Goal: Task Accomplishment & Management: Manage account settings

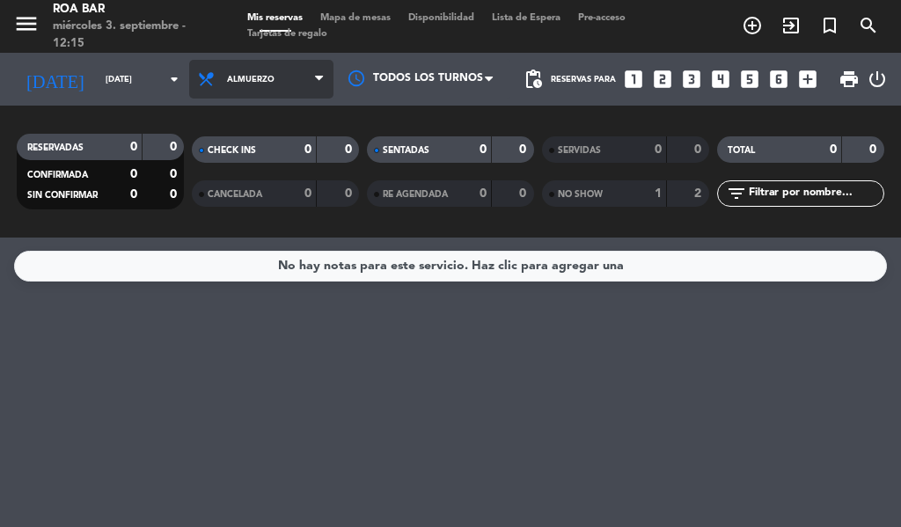
click at [256, 65] on span "Almuerzo" at bounding box center [261, 79] width 144 height 39
click at [220, 92] on span "Almuerzo" at bounding box center [261, 79] width 144 height 39
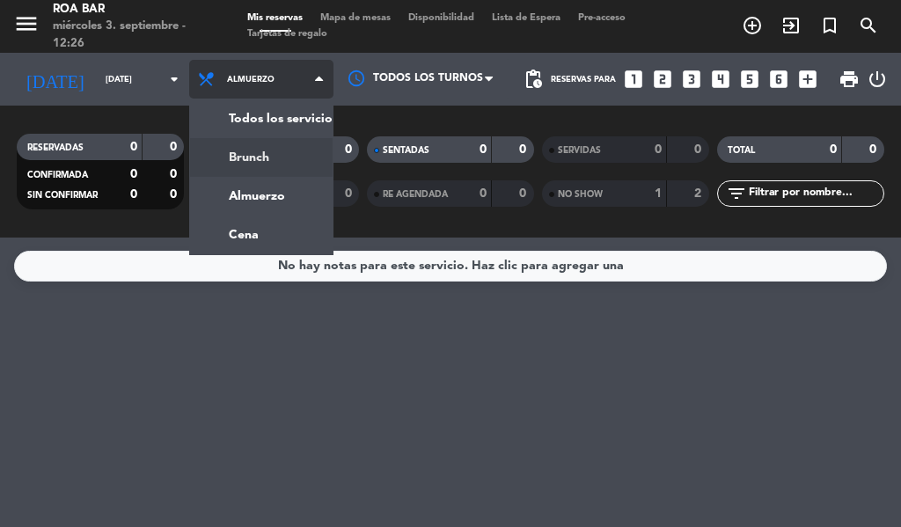
click at [216, 165] on div "menu [PERSON_NAME] BAR [DATE] 3. septiembre - 12:26 Mis reservas Mapa de mesas …" at bounding box center [450, 119] width 901 height 238
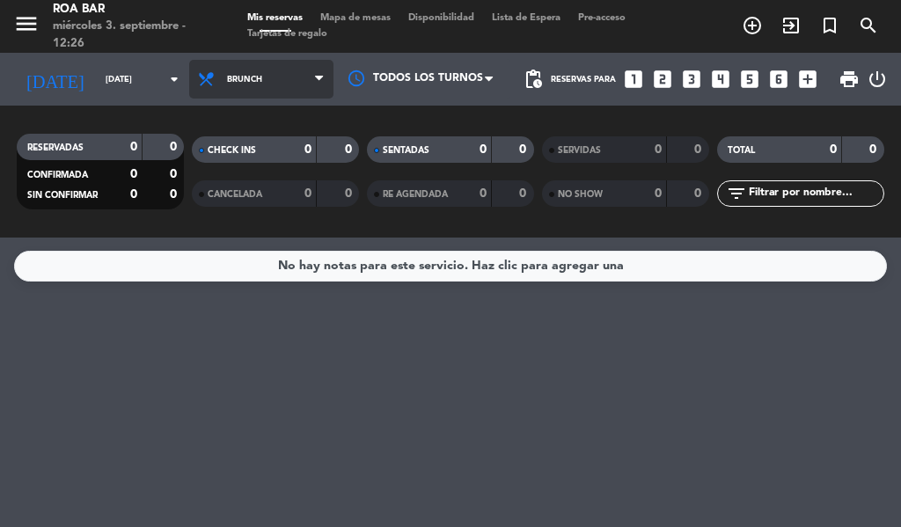
click at [235, 81] on span "Brunch" at bounding box center [244, 80] width 35 height 10
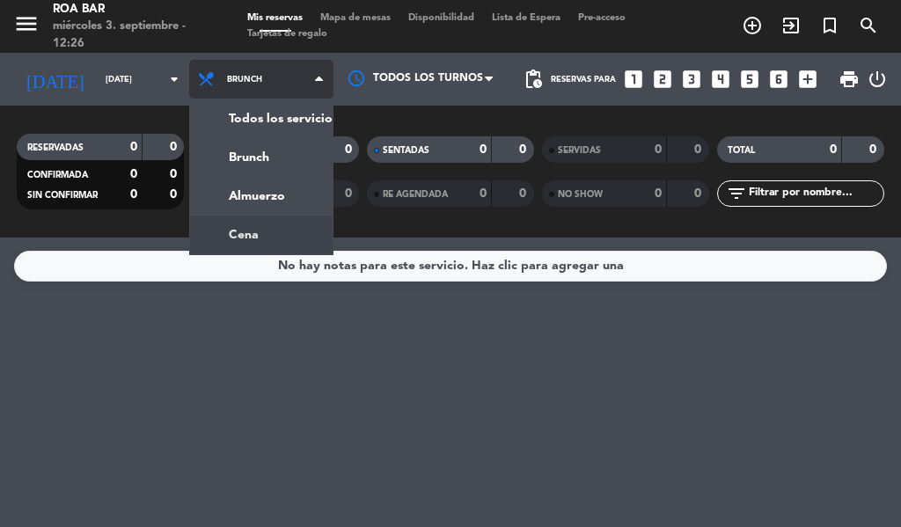
click at [219, 232] on div "menu [PERSON_NAME] BAR [DATE] 3. septiembre - 12:26 Mis reservas Mapa de mesas …" at bounding box center [450, 119] width 901 height 238
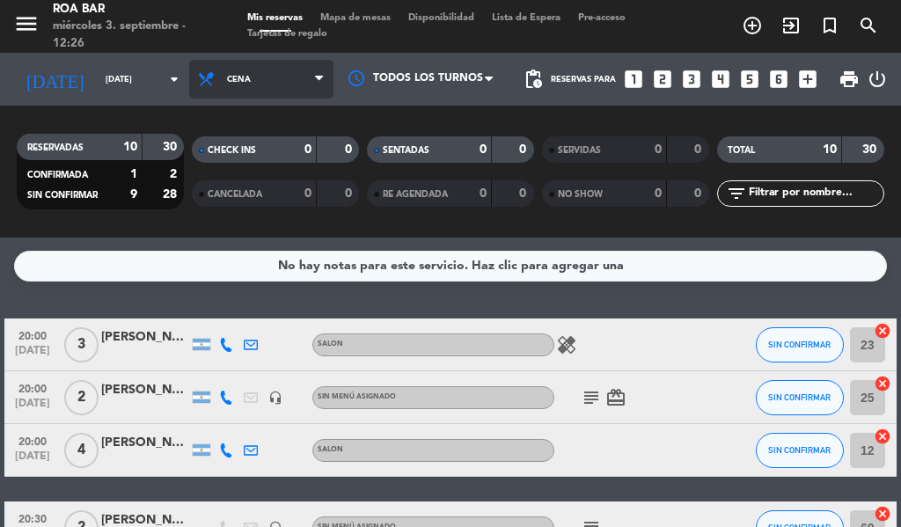
click at [251, 84] on span "Cena" at bounding box center [261, 79] width 144 height 39
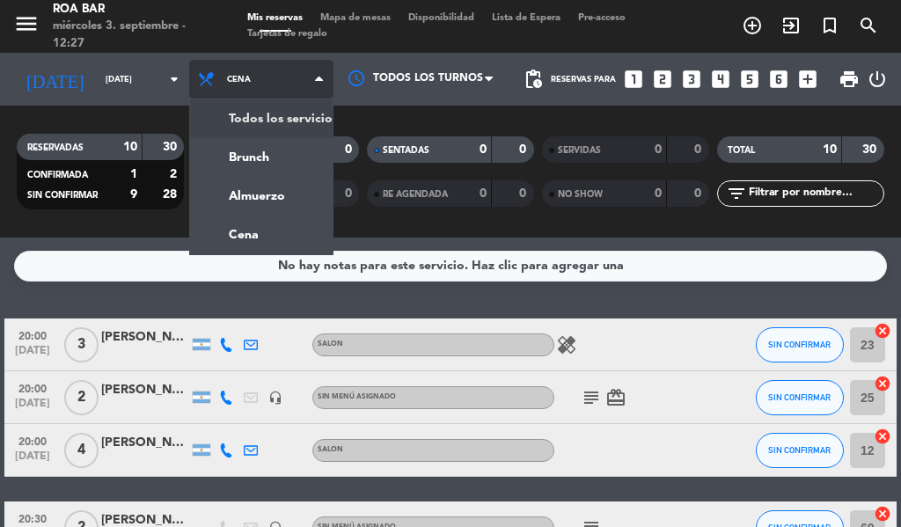
click at [261, 90] on span "Cena" at bounding box center [261, 79] width 144 height 39
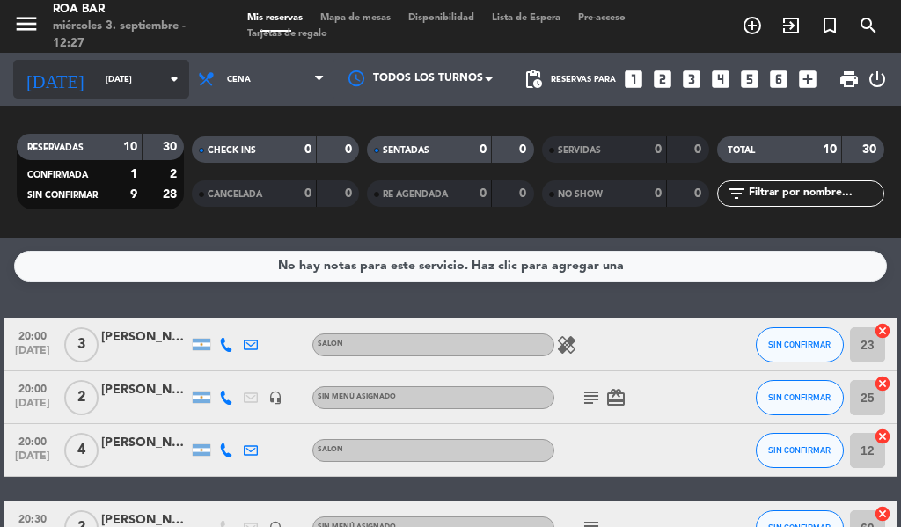
click at [129, 75] on input "[DATE]" at bounding box center [154, 79] width 115 height 27
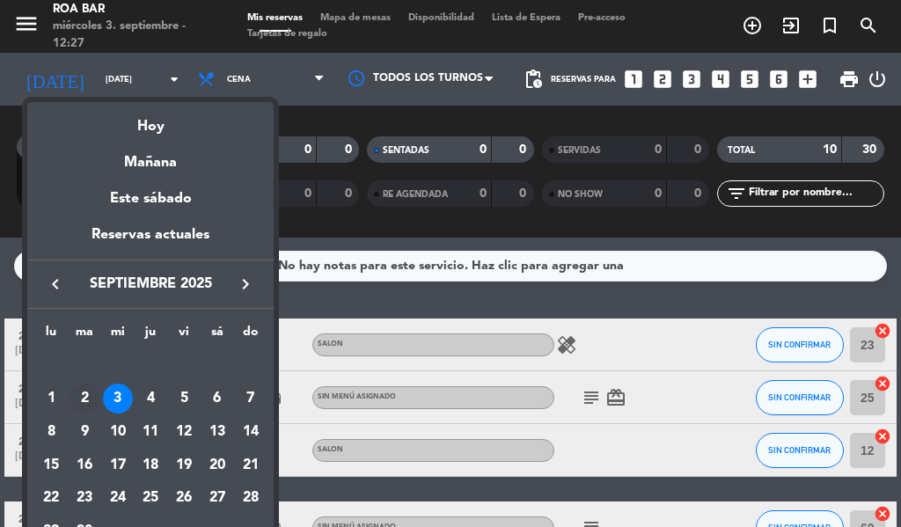
click at [96, 383] on td "2" at bounding box center [84, 399] width 33 height 33
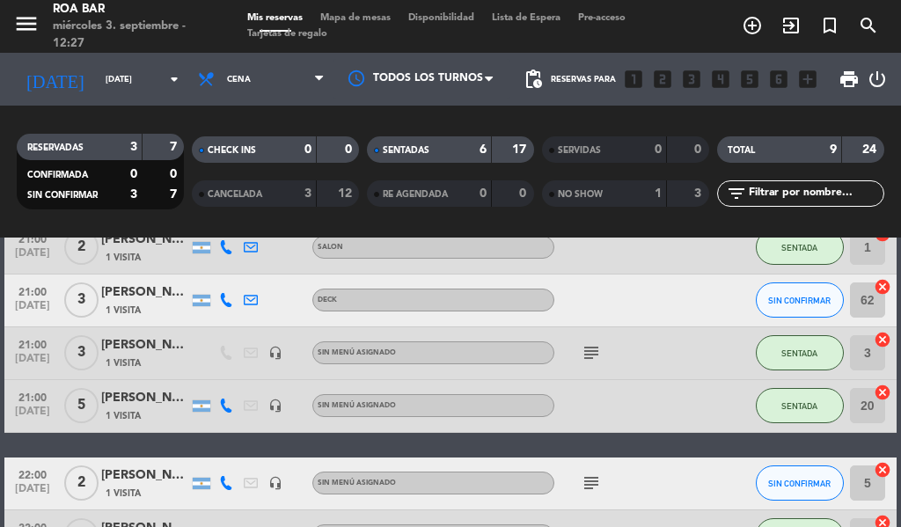
scroll to position [233, 0]
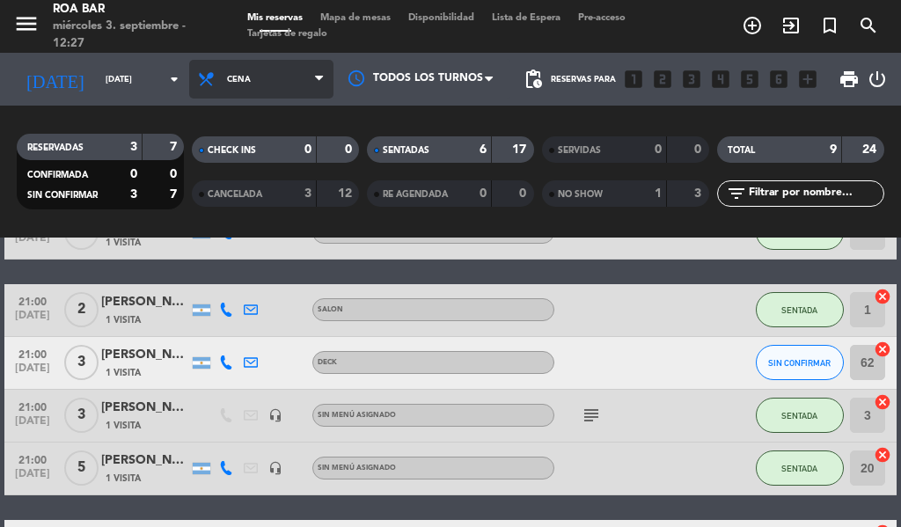
click at [233, 86] on span "Cena" at bounding box center [261, 79] width 144 height 39
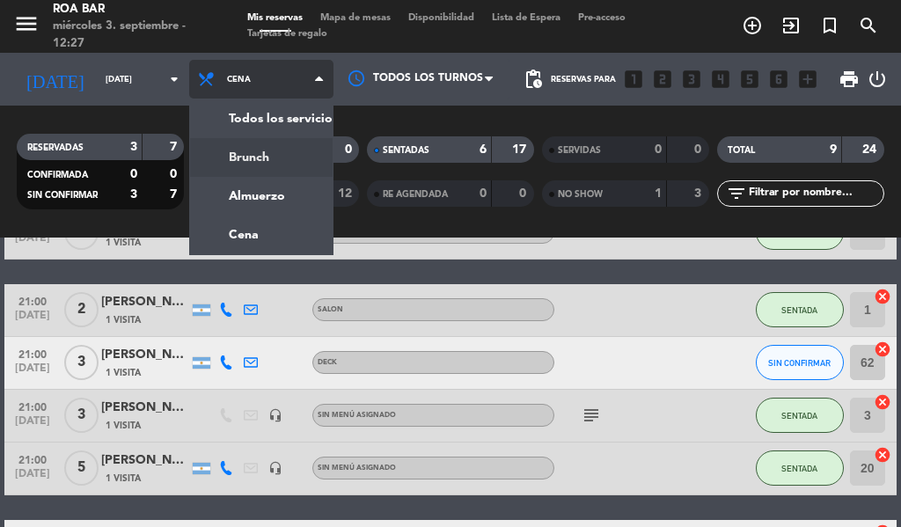
click at [251, 149] on div "menu [PERSON_NAME] BAR [DATE] 3. septiembre - 12:27 Mis reservas Mapa de mesas …" at bounding box center [450, 119] width 901 height 238
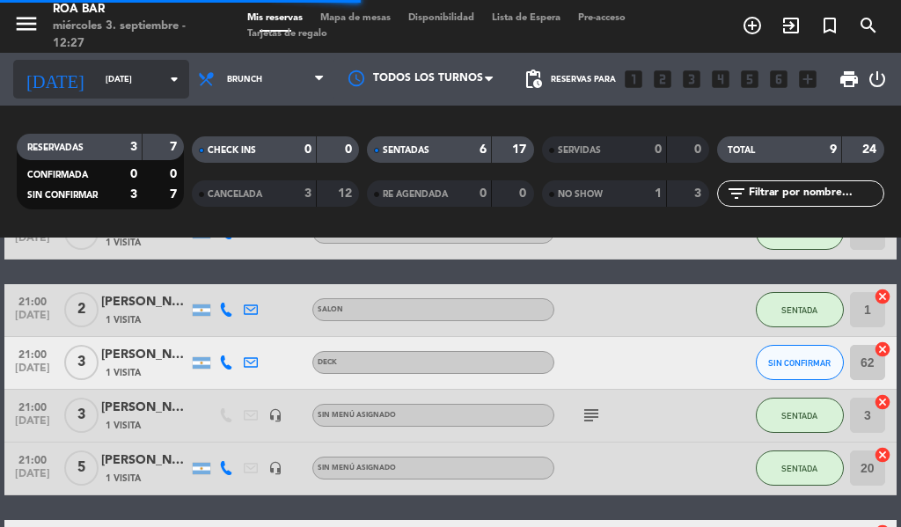
click at [144, 74] on input "[DATE]" at bounding box center [154, 79] width 115 height 27
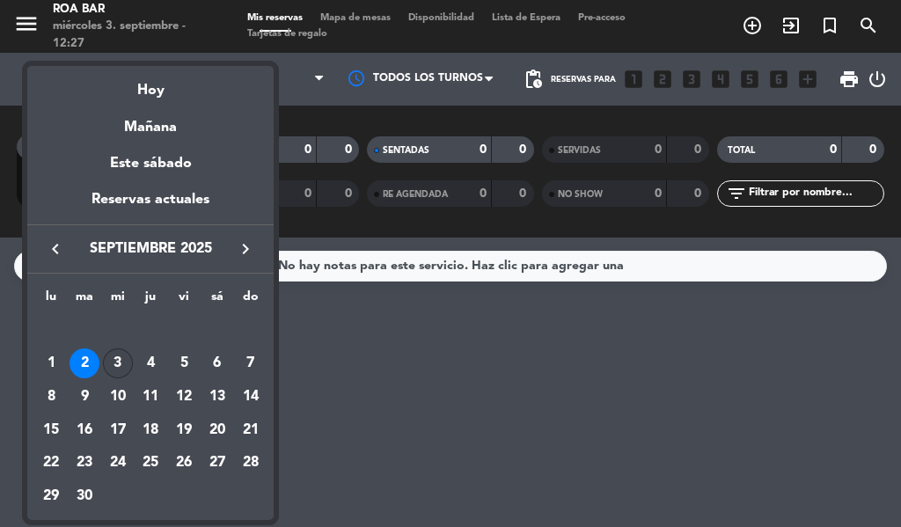
click at [122, 362] on div "3" at bounding box center [118, 364] width 30 height 30
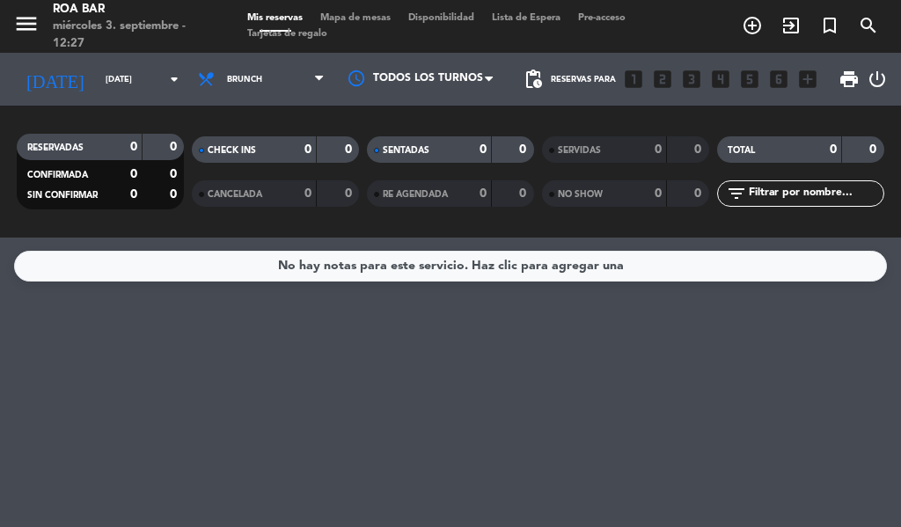
type input "[DATE]"
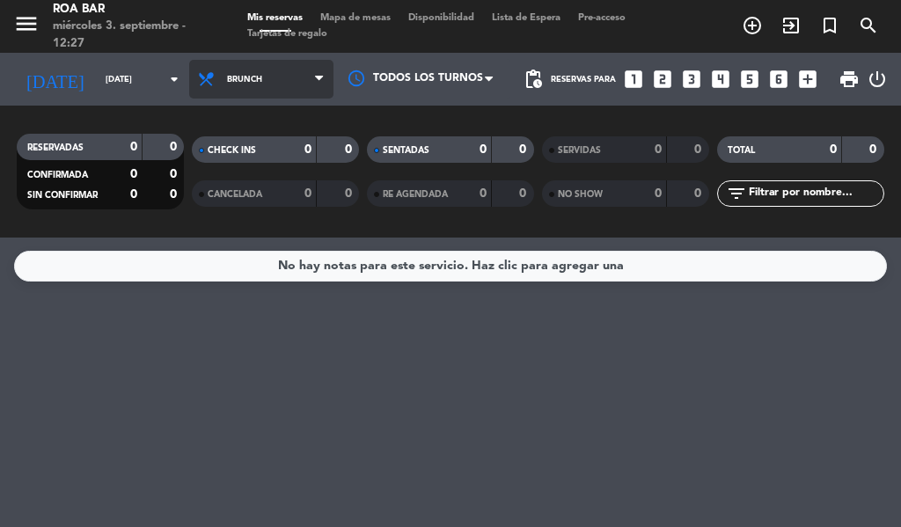
click at [292, 92] on span "Brunch" at bounding box center [261, 79] width 144 height 39
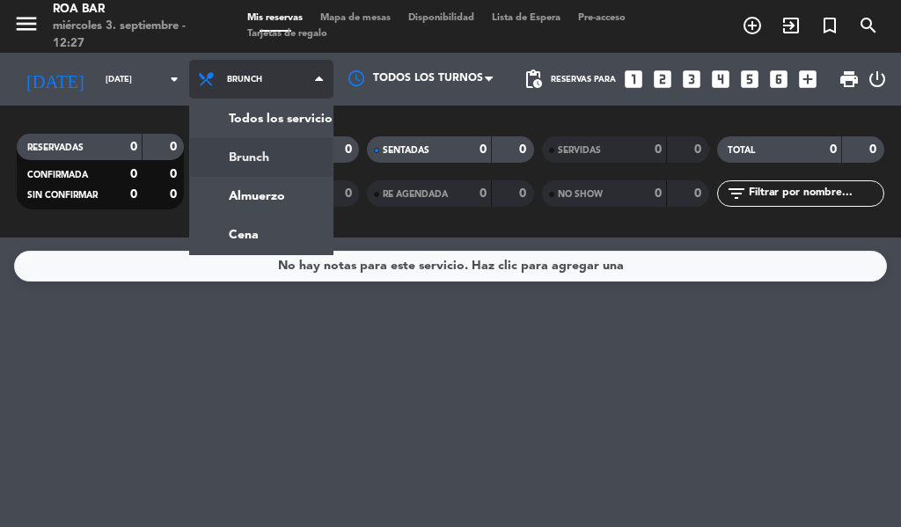
click at [283, 85] on span "Brunch" at bounding box center [261, 79] width 144 height 39
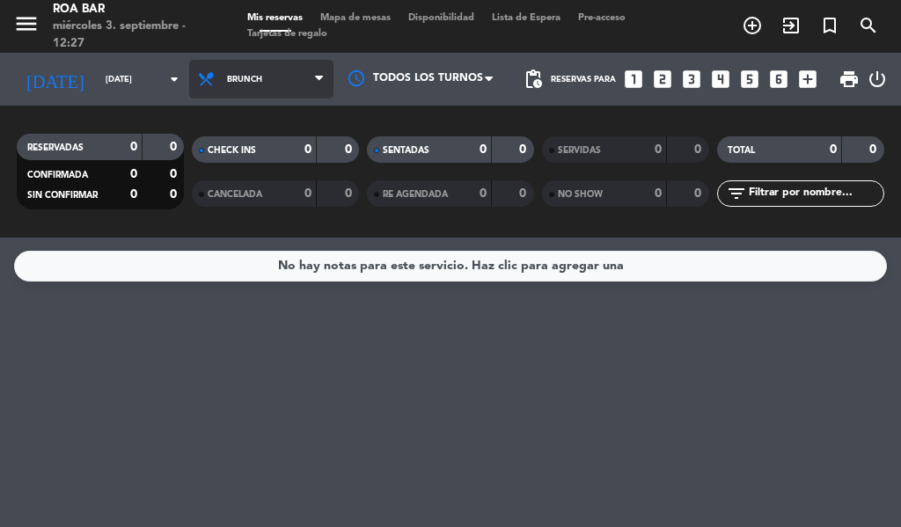
click at [283, 85] on span "Brunch" at bounding box center [261, 79] width 144 height 39
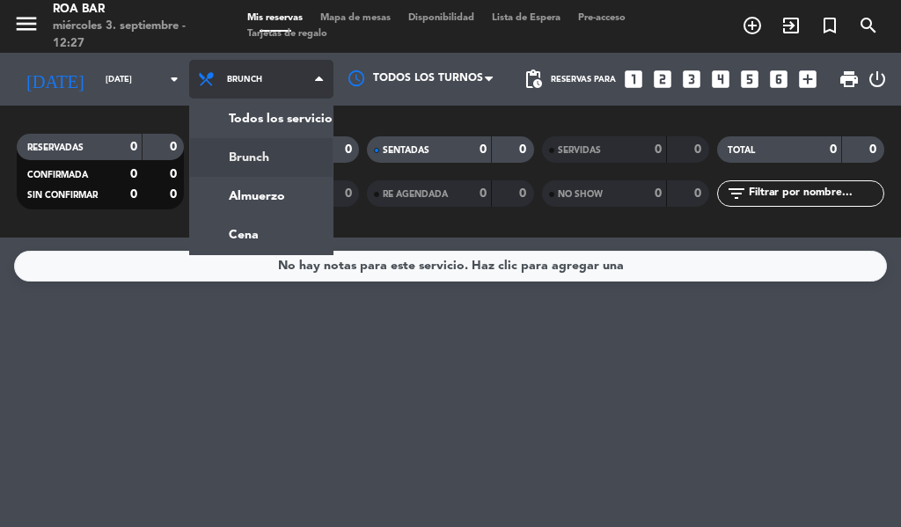
click at [283, 85] on span "Brunch" at bounding box center [261, 79] width 144 height 39
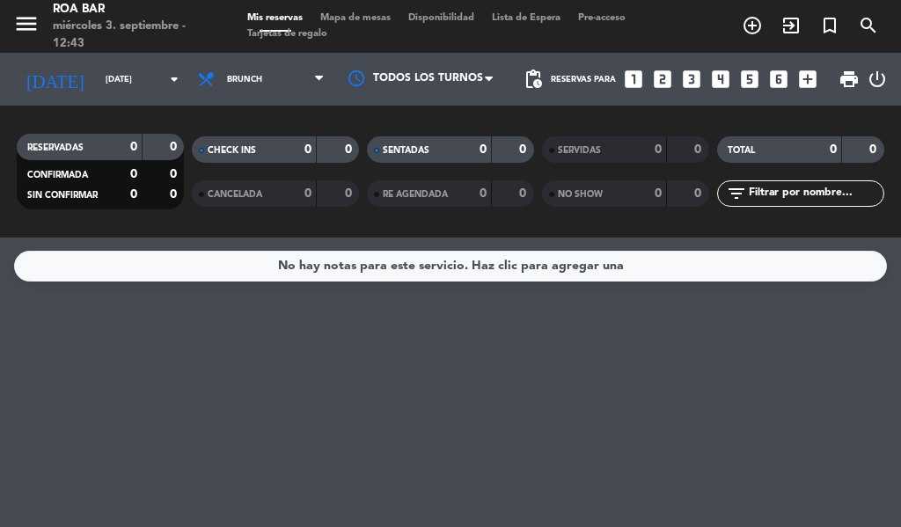
click at [283, 85] on span "Brunch" at bounding box center [261, 79] width 144 height 39
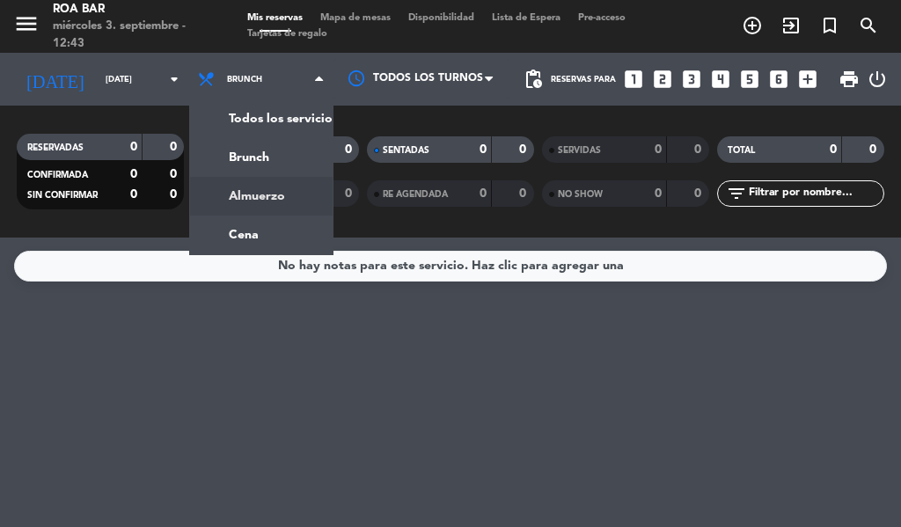
click at [757, 72] on icon "looks_5" at bounding box center [750, 79] width 23 height 23
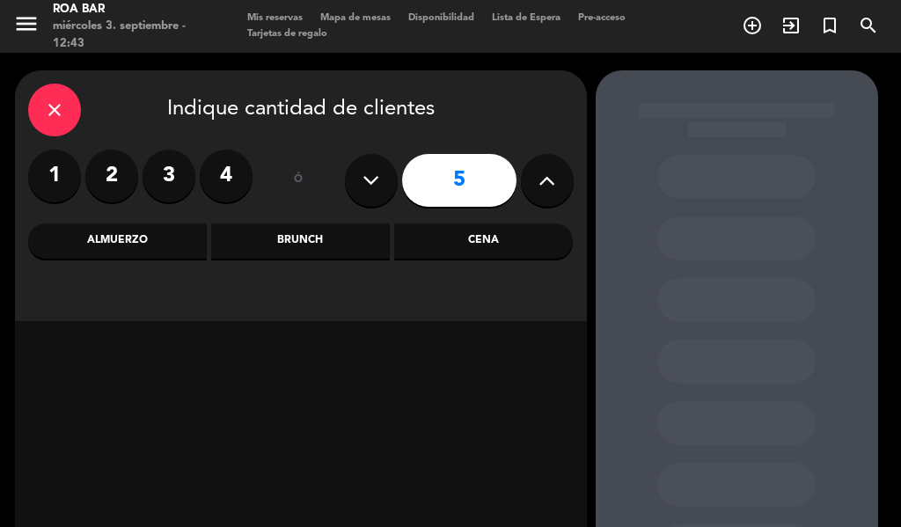
click at [459, 239] on div "Cena" at bounding box center [483, 241] width 179 height 35
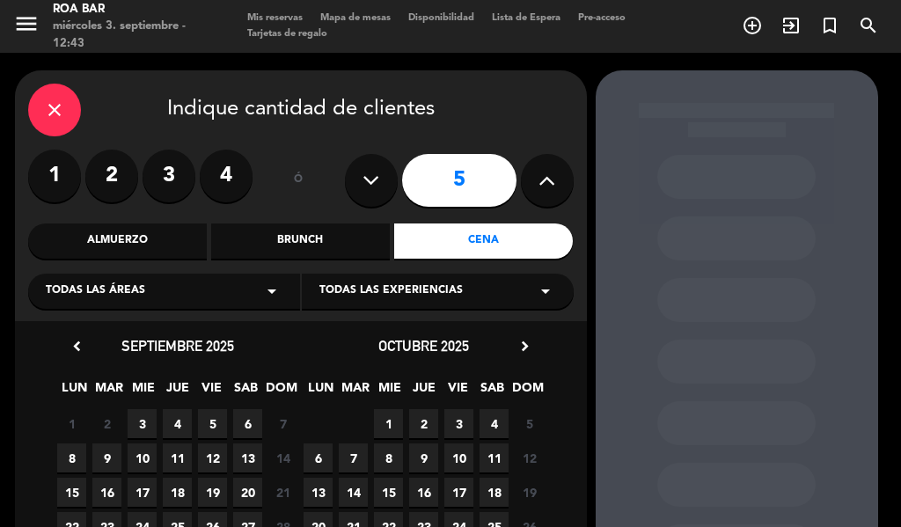
drag, startPoint x: 227, startPoint y: 286, endPoint x: 237, endPoint y: 291, distance: 10.6
click at [230, 288] on div "Todas las áreas arrow_drop_down" at bounding box center [164, 291] width 272 height 35
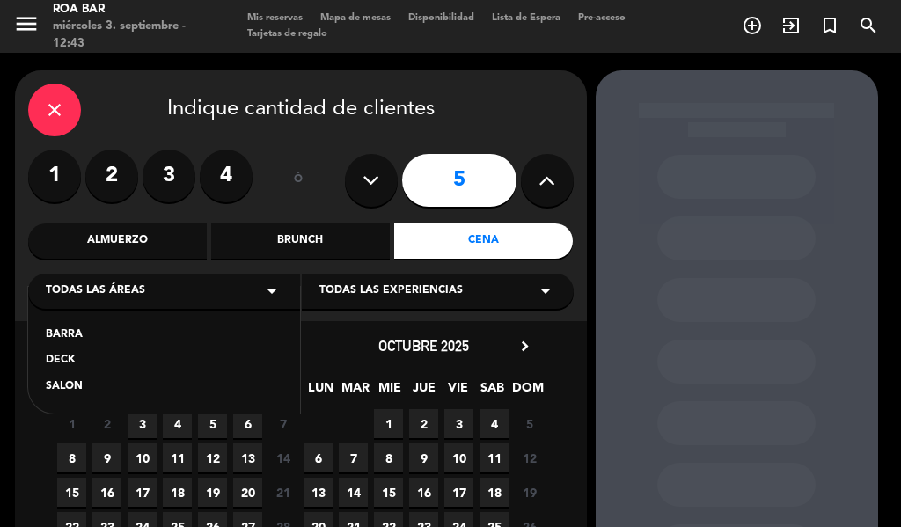
click at [88, 382] on div "SALON" at bounding box center [164, 388] width 237 height 18
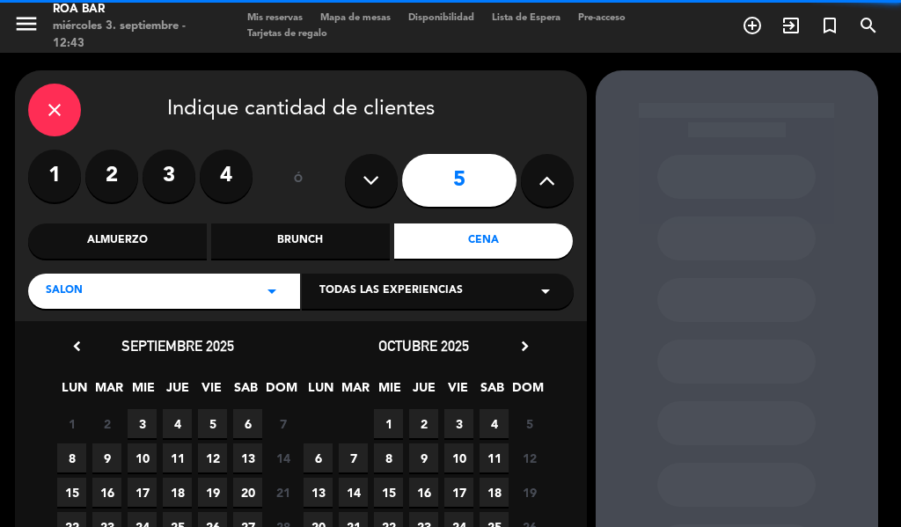
click at [398, 290] on span "Todas las experiencias" at bounding box center [392, 292] width 144 height 18
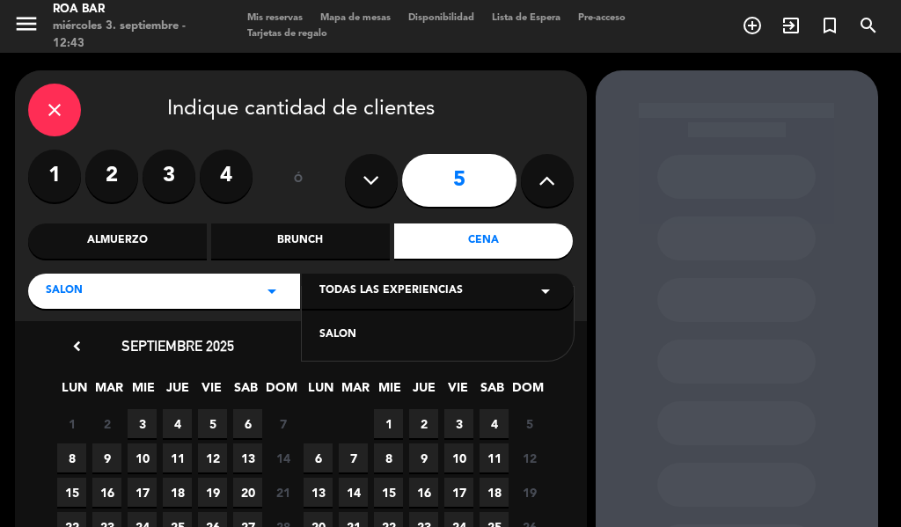
click at [347, 343] on div "SALON" at bounding box center [438, 336] width 237 height 18
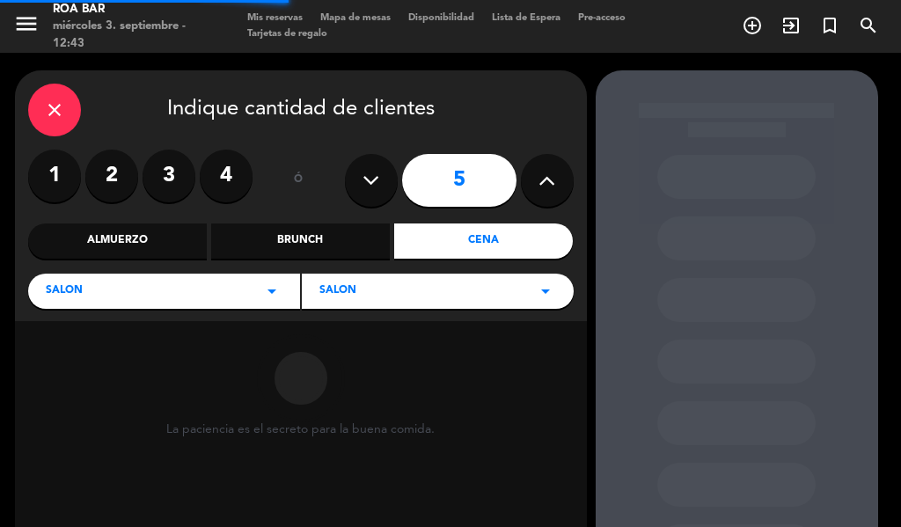
click at [335, 292] on span "SALON" at bounding box center [338, 292] width 37 height 18
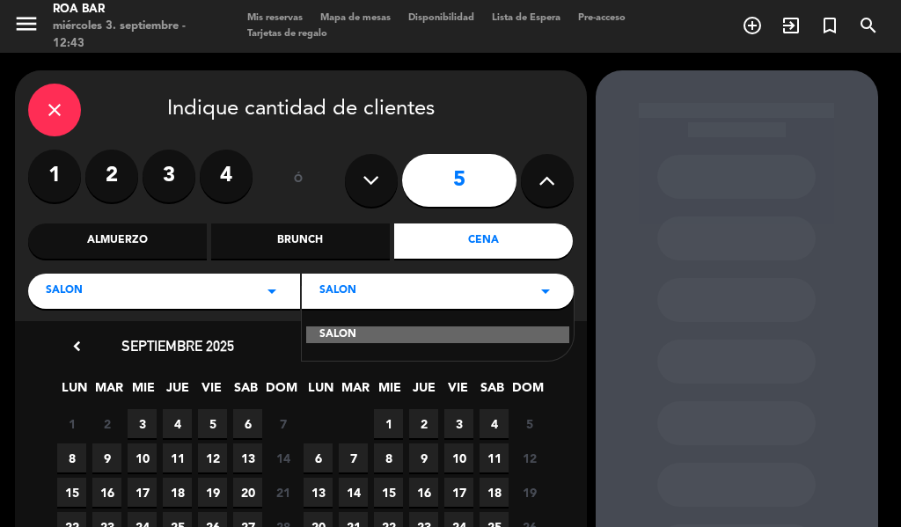
click at [330, 354] on div "SALON" at bounding box center [438, 324] width 272 height 75
click at [328, 341] on div "SALON" at bounding box center [437, 336] width 263 height 18
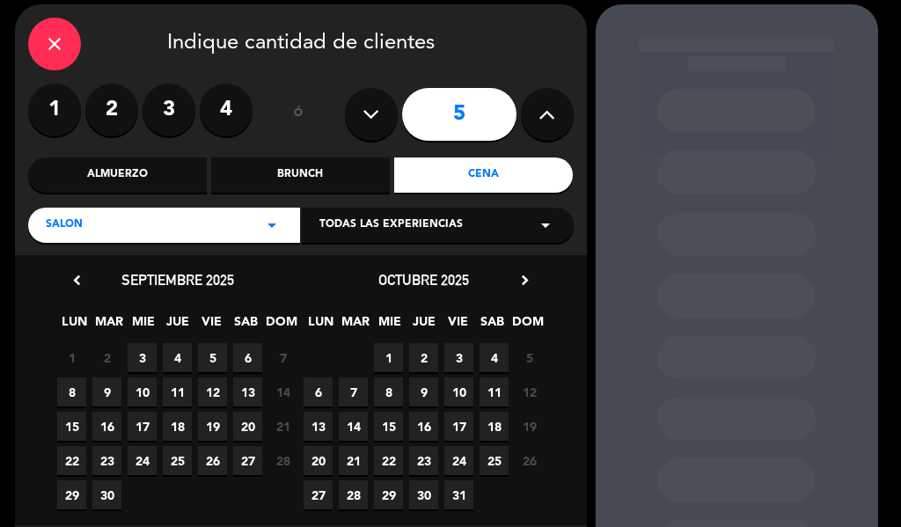
scroll to position [157, 0]
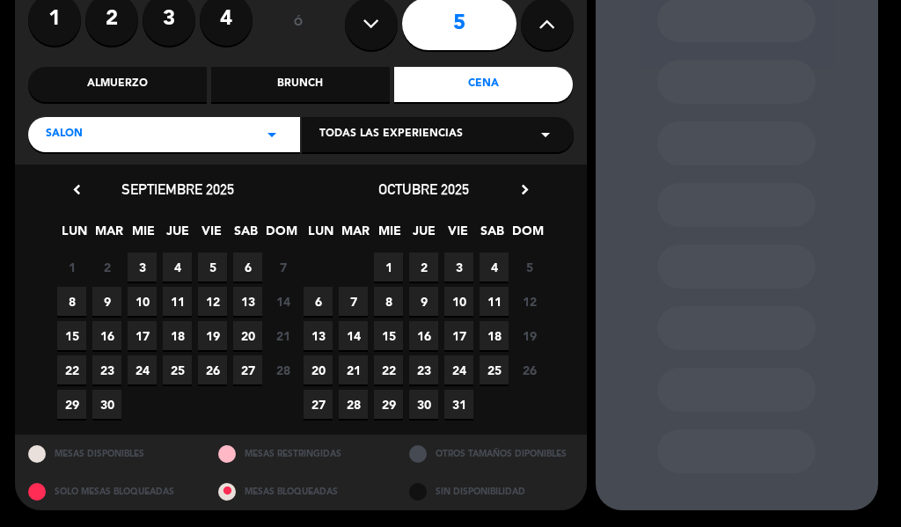
click at [147, 268] on span "3" at bounding box center [142, 267] width 29 height 29
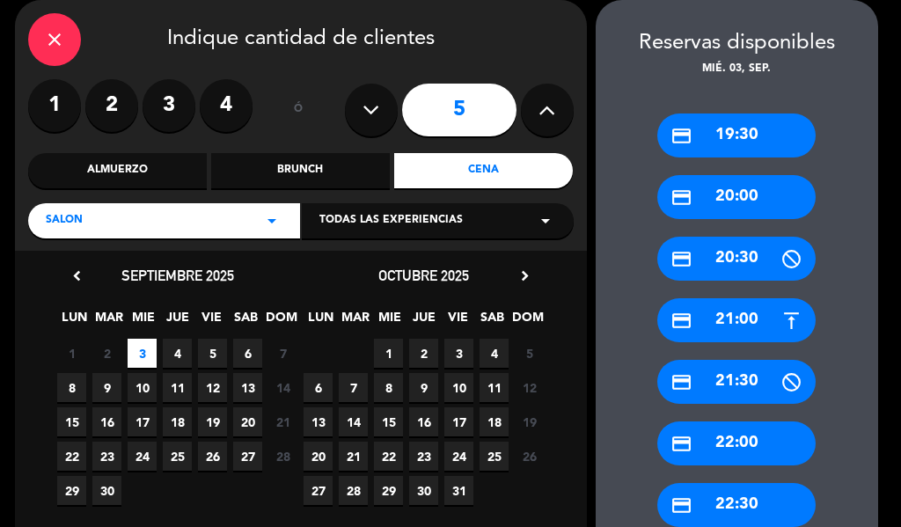
scroll to position [158, 0]
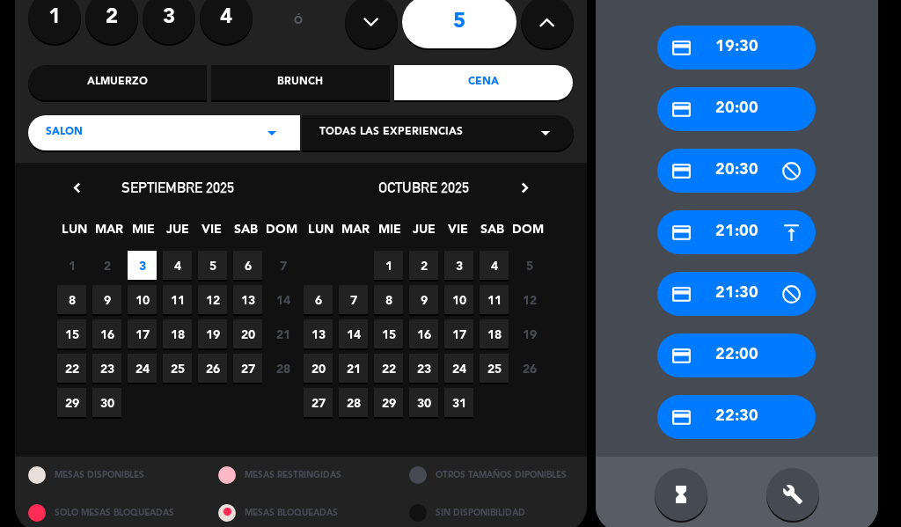
click at [725, 105] on div "credit_card 20:00" at bounding box center [737, 109] width 158 height 44
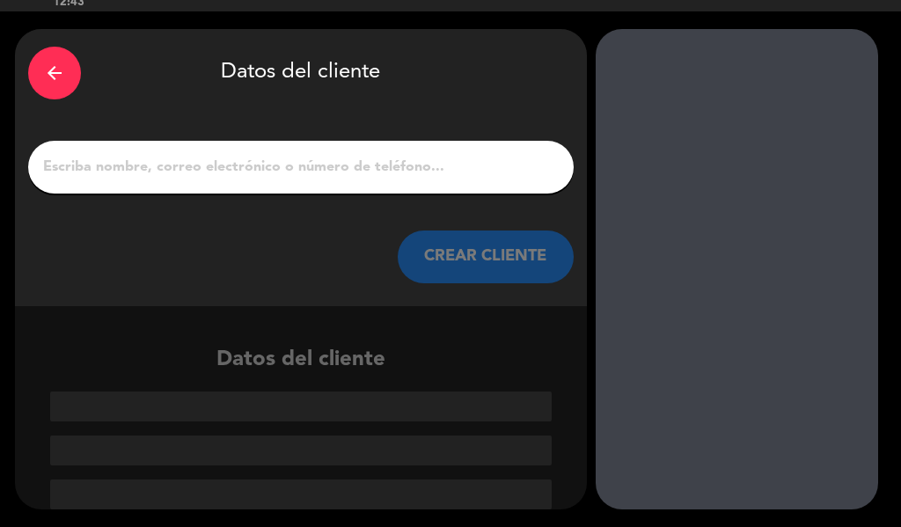
click at [313, 165] on input "1" at bounding box center [300, 167] width 519 height 25
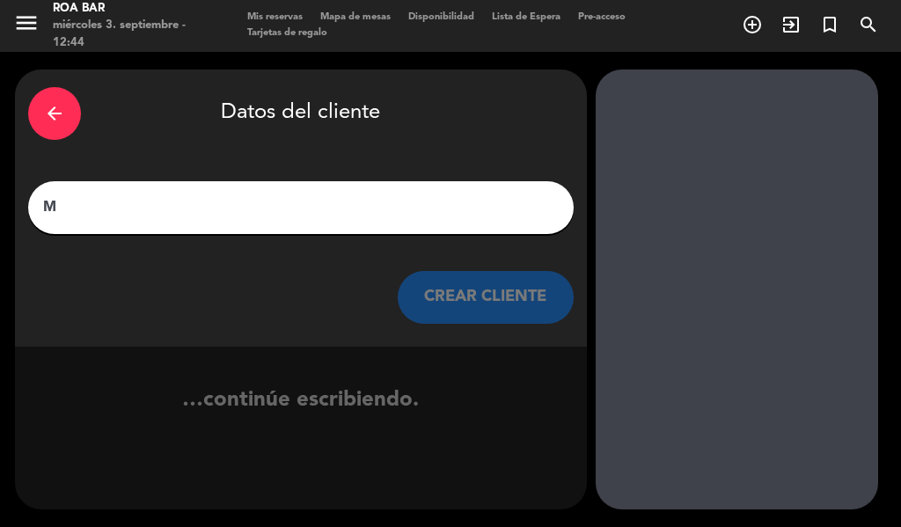
scroll to position [1, 0]
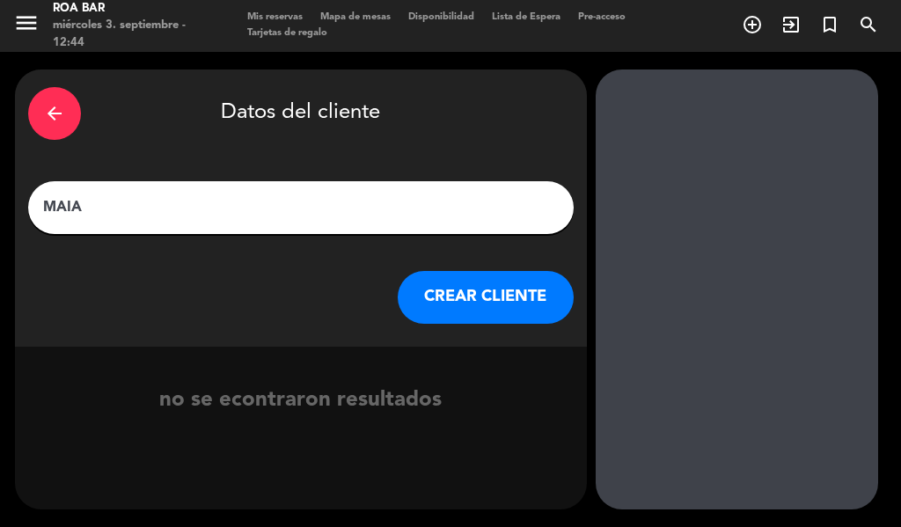
type input "MAIA"
click at [450, 302] on button "CREAR CLIENTE" at bounding box center [486, 297] width 176 height 53
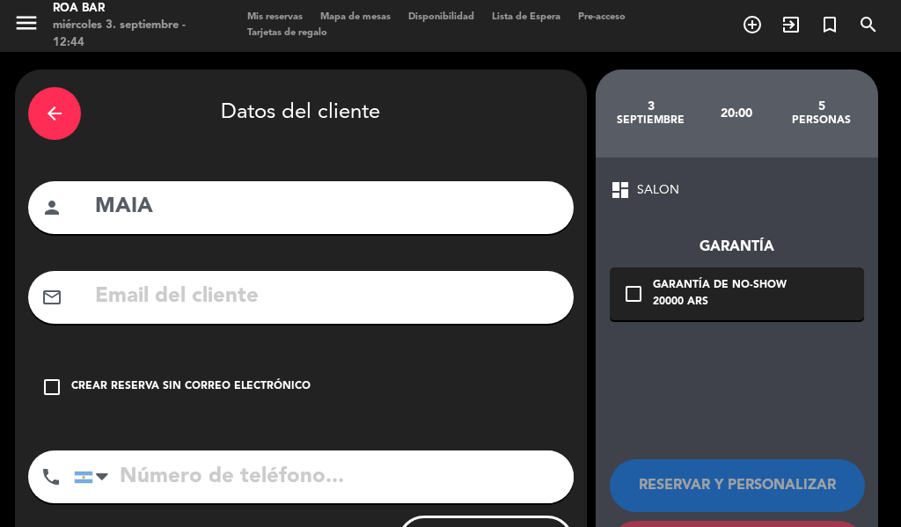
click at [188, 302] on input "text" at bounding box center [326, 297] width 467 height 36
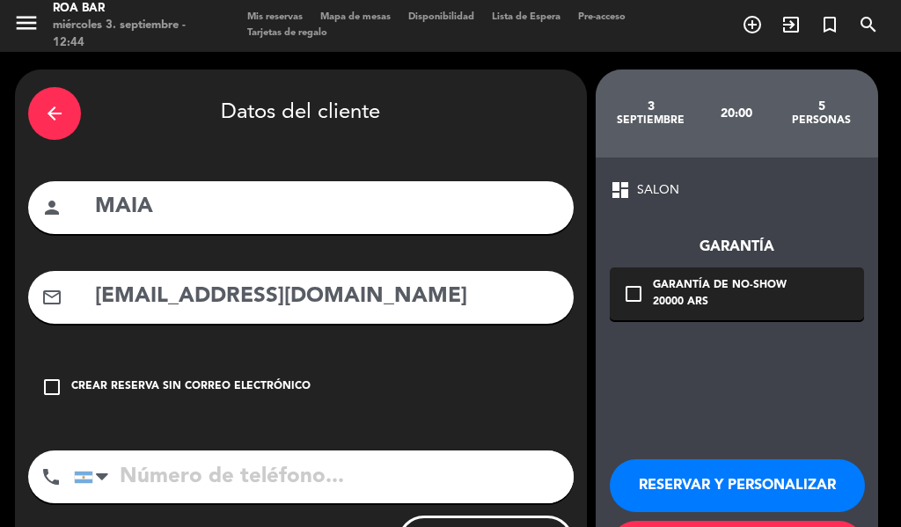
type input "[EMAIL_ADDRESS][DOMAIN_NAME]"
drag, startPoint x: 189, startPoint y: 450, endPoint x: 189, endPoint y: 460, distance: 10.6
click at [189, 455] on div "arrow_back Datos del cliente person [PERSON_NAME] mail_outline [EMAIL_ADDRESS][…" at bounding box center [301, 333] width 572 height 526
click at [192, 487] on input "tel" at bounding box center [324, 477] width 500 height 53
type input "1164945944"
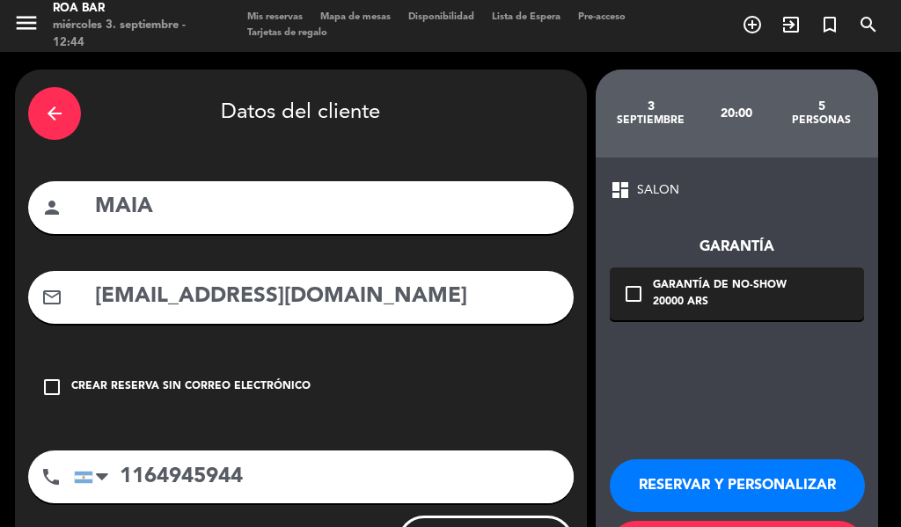
click at [781, 489] on button "RESERVAR Y PERSONALIZAR" at bounding box center [737, 486] width 255 height 53
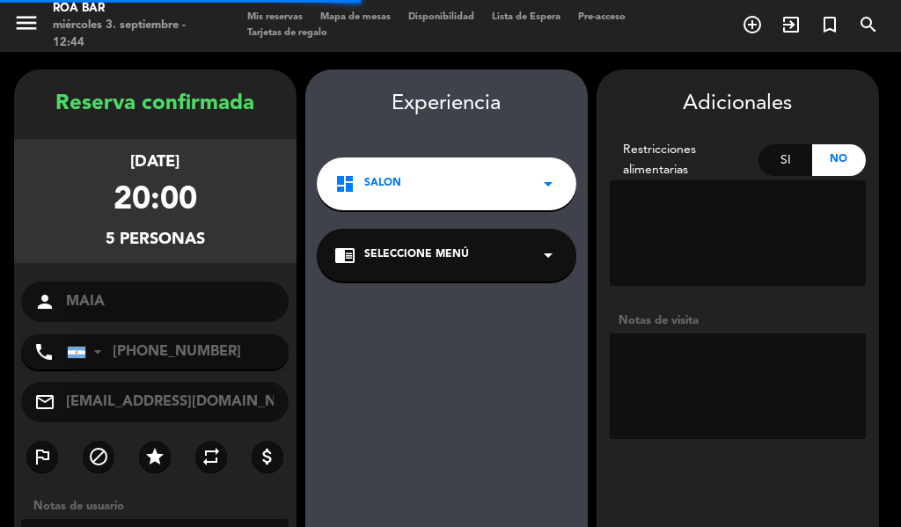
scroll to position [70, 0]
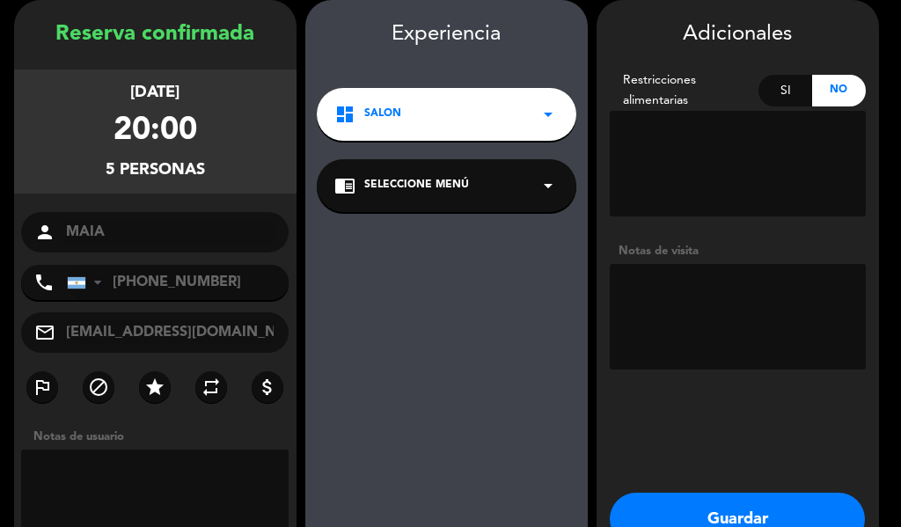
click at [768, 516] on button "Guardar" at bounding box center [737, 519] width 255 height 53
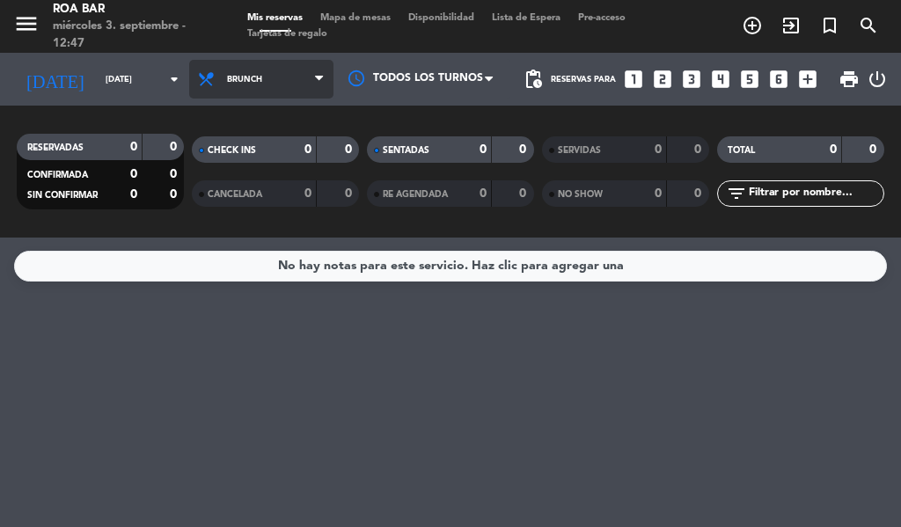
click at [232, 83] on span "Brunch" at bounding box center [244, 80] width 35 height 10
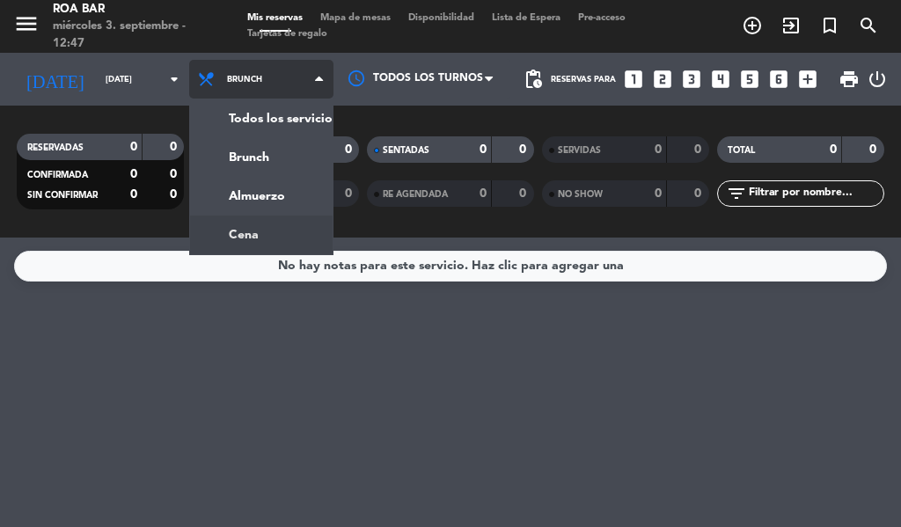
click at [239, 241] on ng-component "menu [PERSON_NAME] BAR [DATE] 3. septiembre - 12:47 Mis reservas Mapa de mesas …" at bounding box center [450, 263] width 901 height 527
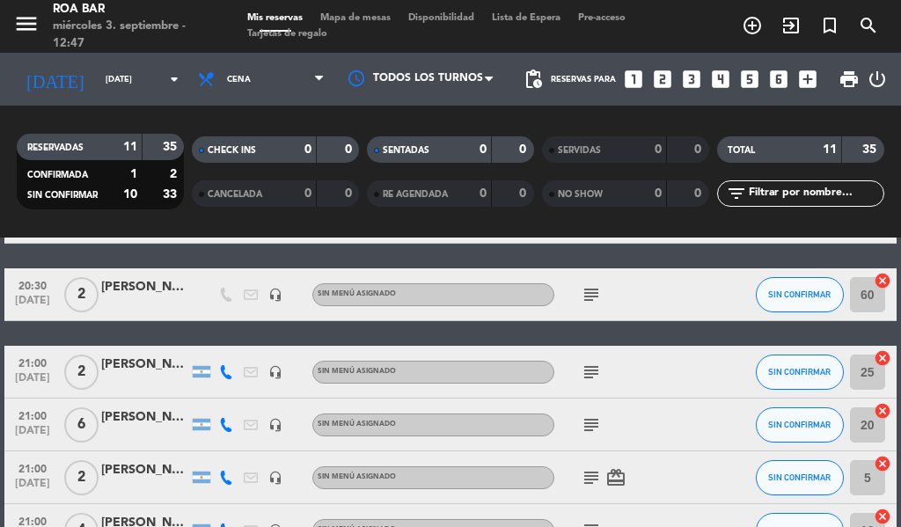
scroll to position [176, 0]
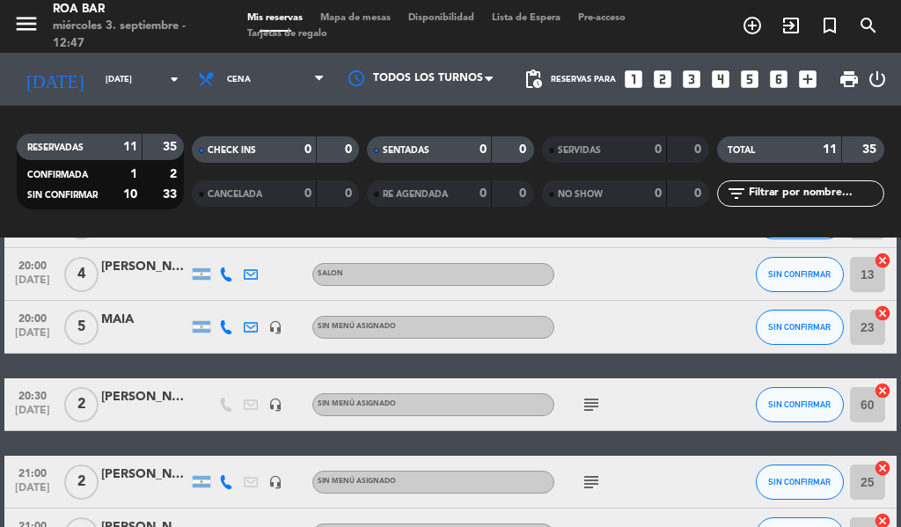
click at [431, 321] on div "Sin menú asignado" at bounding box center [434, 327] width 242 height 23
click at [607, 329] on div at bounding box center [629, 327] width 148 height 52
click at [76, 327] on span "5" at bounding box center [81, 327] width 34 height 35
click at [37, 332] on span "[DATE]" at bounding box center [33, 337] width 44 height 20
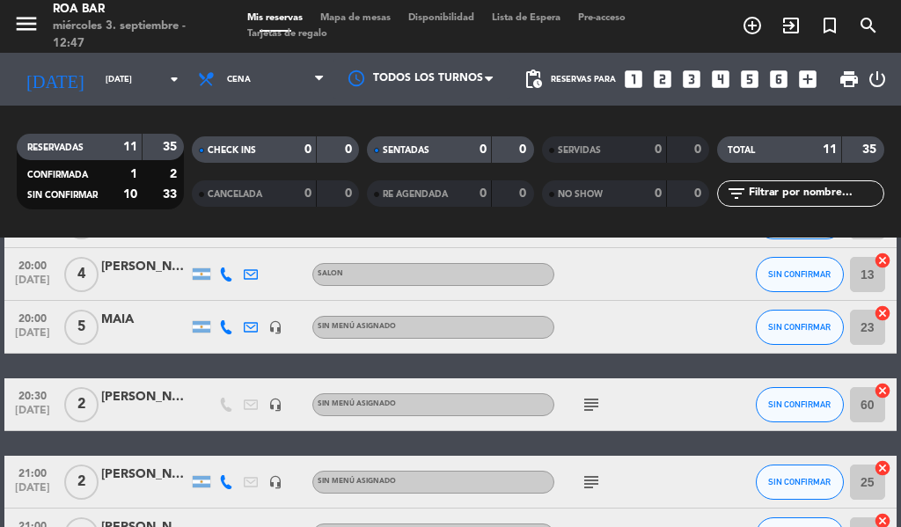
click at [844, 342] on div "23 cancel" at bounding box center [870, 327] width 53 height 52
click at [858, 335] on input "23" at bounding box center [867, 327] width 35 height 35
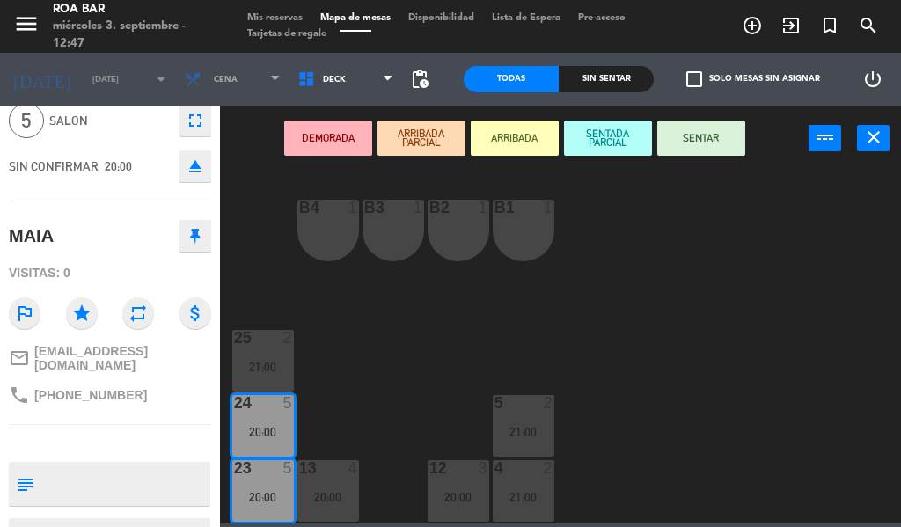
scroll to position [151, 0]
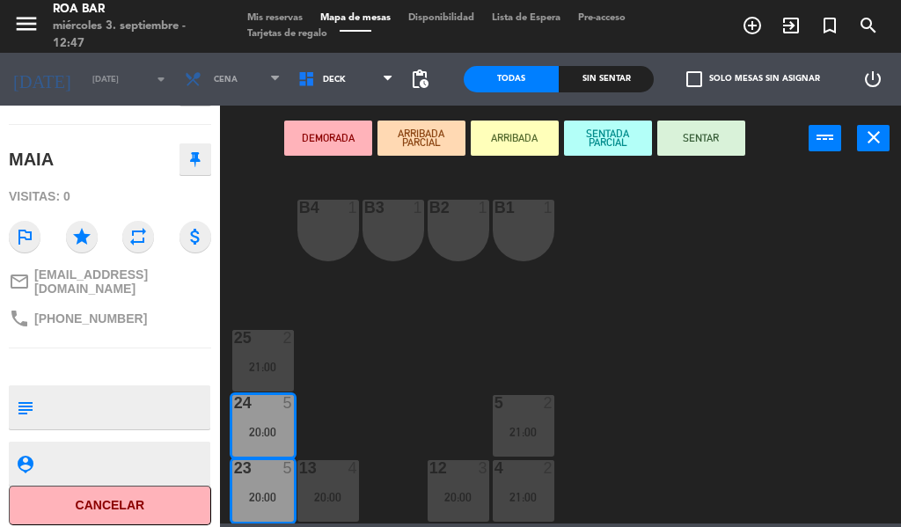
click at [106, 389] on textarea at bounding box center [124, 407] width 168 height 37
type textarea "ELLA TUVO PROBLEMAS CON LA RESERVA, PREGUNTAR EN QUE [PERSON_NAME] TUVO PROBLEM…"
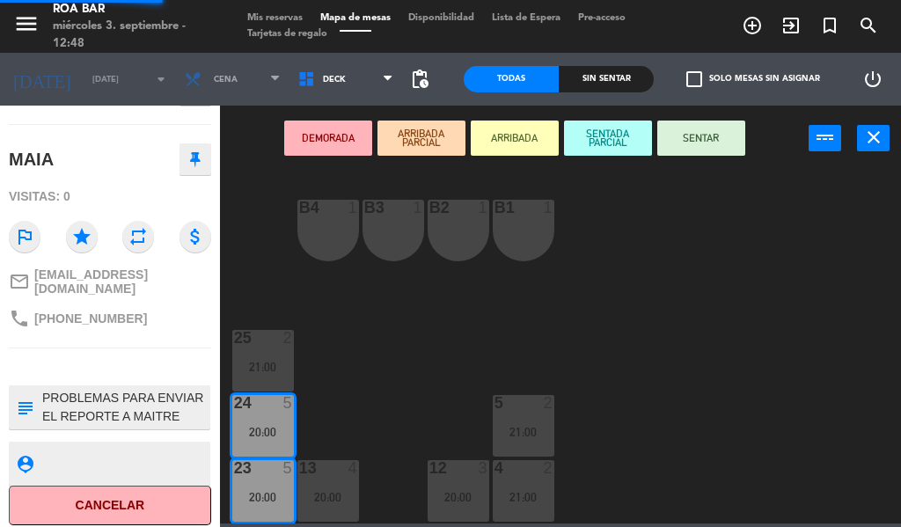
click at [142, 118] on div "23 open_in_new 5 SALON fullscreen SIN CONFIRMAR 20:00 eject [PERSON_NAME] Visit…" at bounding box center [110, 317] width 220 height 422
click at [77, 389] on textarea at bounding box center [124, 407] width 168 height 37
click at [115, 313] on span "[PHONE_NUMBER]" at bounding box center [90, 319] width 113 height 14
click at [312, 293] on div "B4 1 B3 1 B2 1 B1 1 25 2 21:00 5 2 21:00 24 5 20:00 4 2 21:00 13 4 20:00 12 3 2…" at bounding box center [565, 346] width 673 height 356
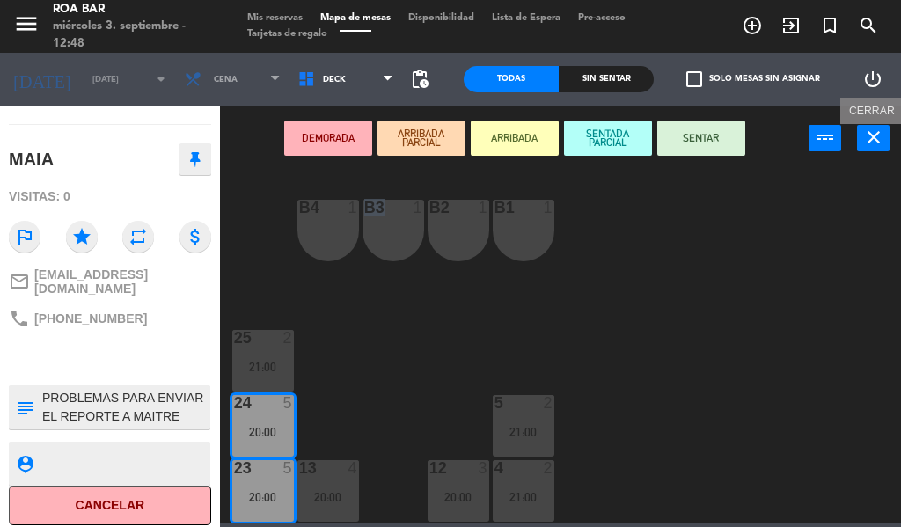
click at [868, 142] on icon "close" at bounding box center [874, 137] width 21 height 21
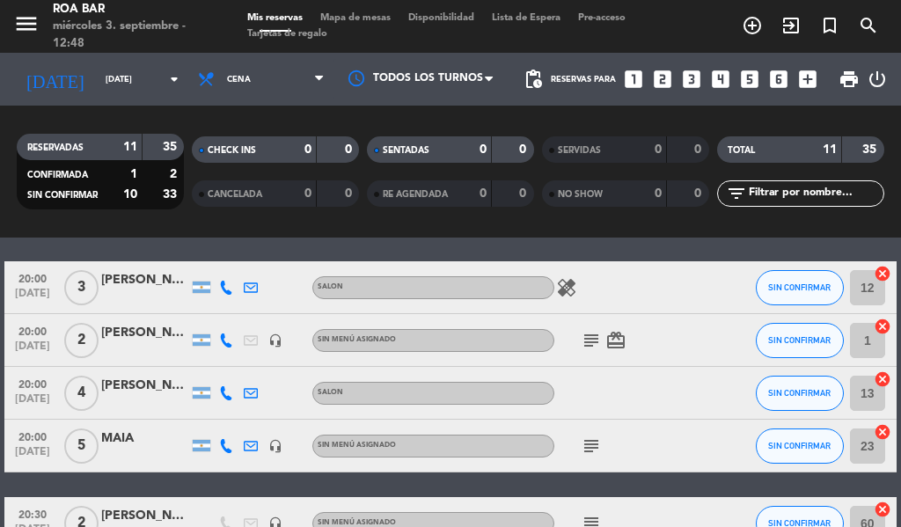
scroll to position [88, 0]
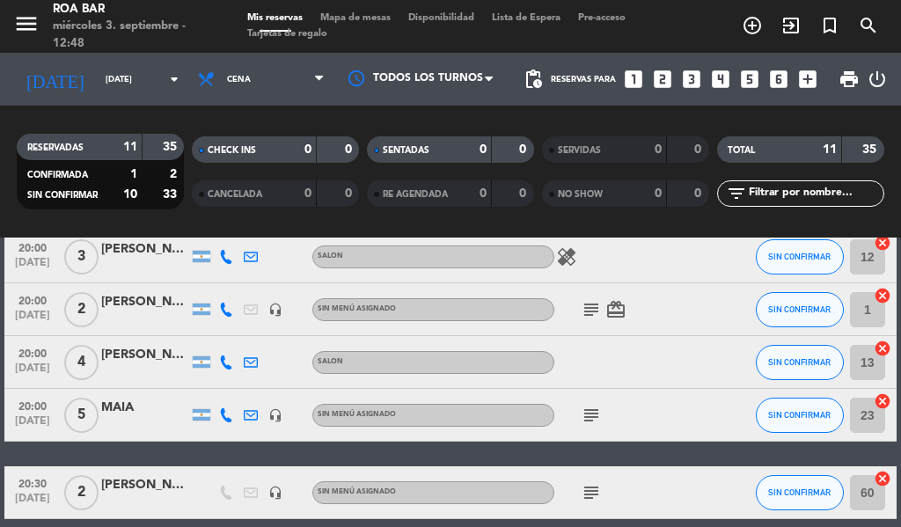
click at [148, 408] on div "MAIA" at bounding box center [145, 408] width 88 height 20
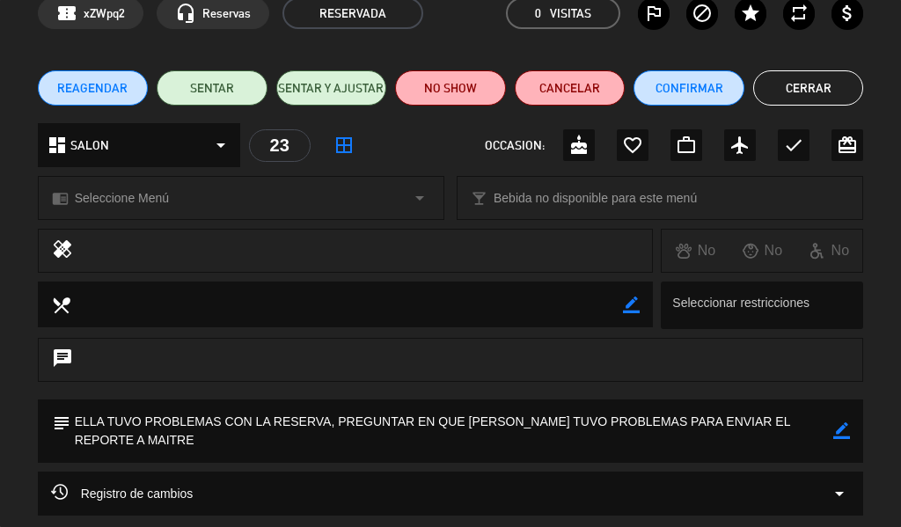
scroll to position [0, 0]
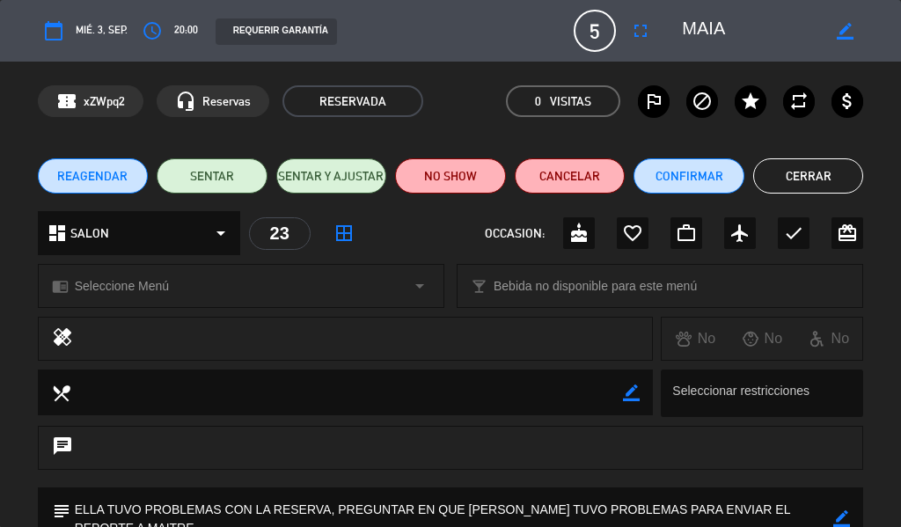
click at [600, 33] on span "5" at bounding box center [595, 31] width 42 height 42
click at [718, 39] on textarea at bounding box center [754, 31] width 145 height 32
click at [718, 37] on textarea at bounding box center [754, 31] width 145 height 32
click at [785, 166] on button "Cerrar" at bounding box center [809, 175] width 111 height 35
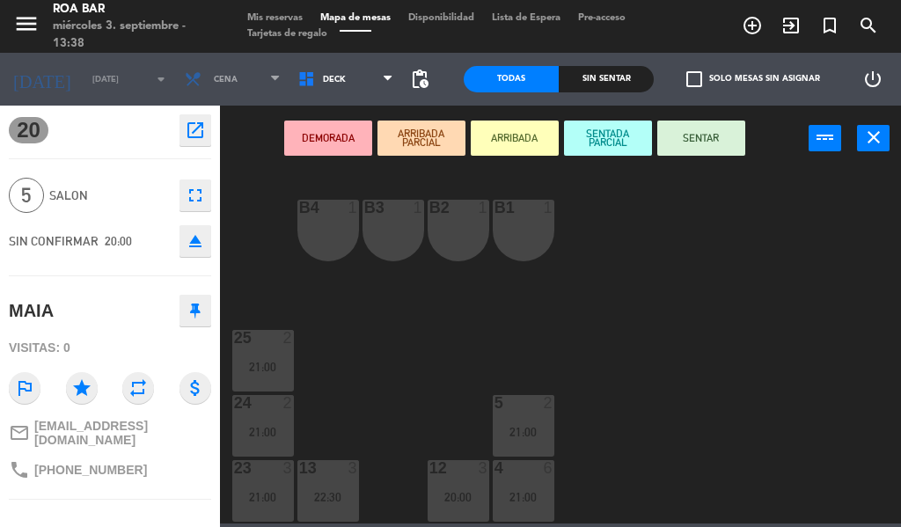
click at [477, 322] on div "B4 1 B3 1 B2 1 B1 1 25 2 21:00 5 2 21:00 24 2 21:00 4 6 21:00 13 3 22:30 12 3 2…" at bounding box center [565, 346] width 673 height 356
click at [874, 136] on icon "close" at bounding box center [874, 137] width 21 height 21
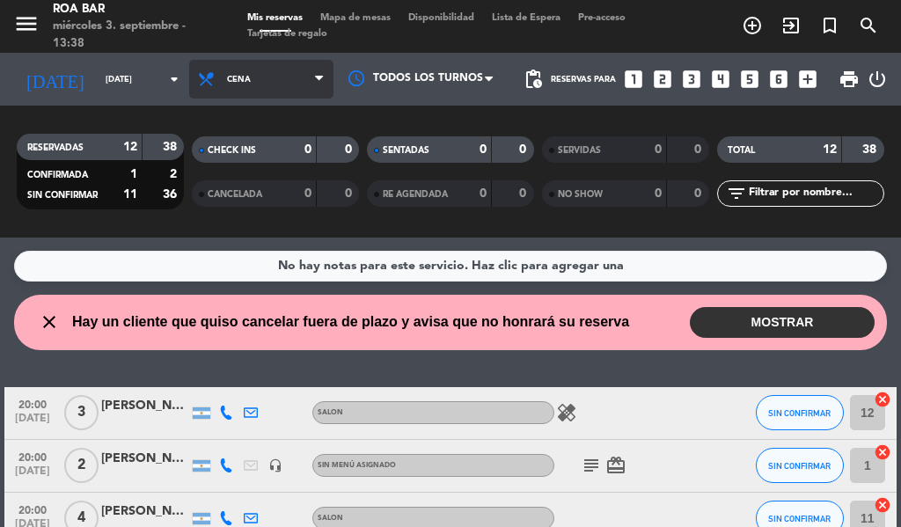
click at [269, 87] on span "Cena" at bounding box center [261, 79] width 144 height 39
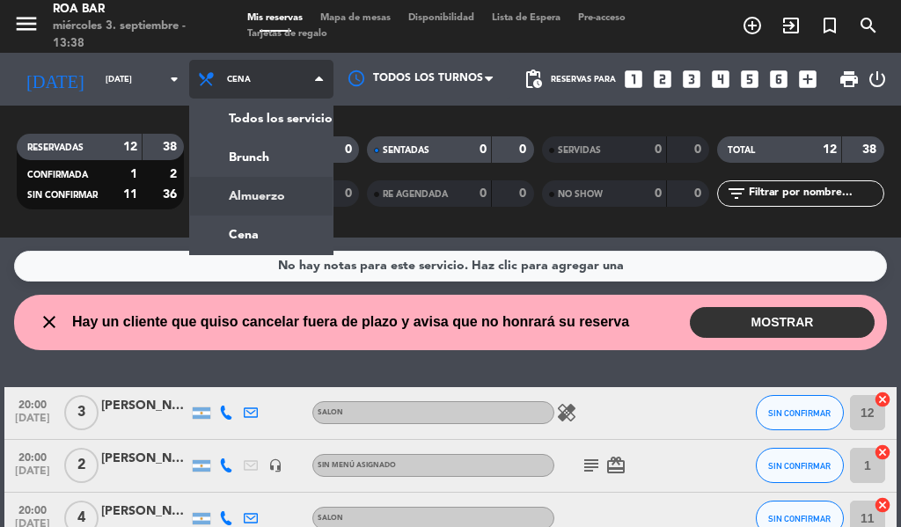
click at [259, 195] on div "menu [PERSON_NAME] BAR [DATE] 3. septiembre - 13:38 Mis reservas Mapa de mesas …" at bounding box center [450, 119] width 901 height 238
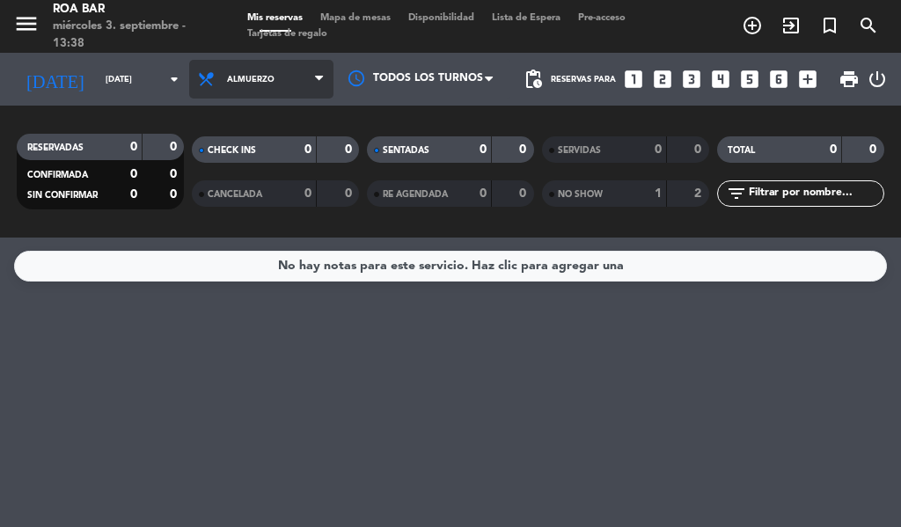
click at [272, 76] on span "Almuerzo" at bounding box center [261, 79] width 144 height 39
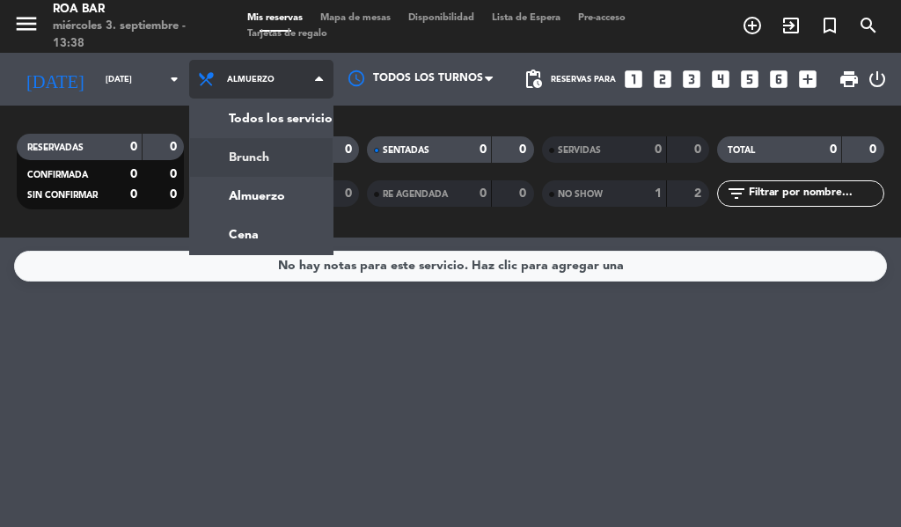
click at [232, 170] on div "menu [PERSON_NAME] BAR [DATE] 3. septiembre - 13:38 Mis reservas Mapa de mesas …" at bounding box center [450, 119] width 901 height 238
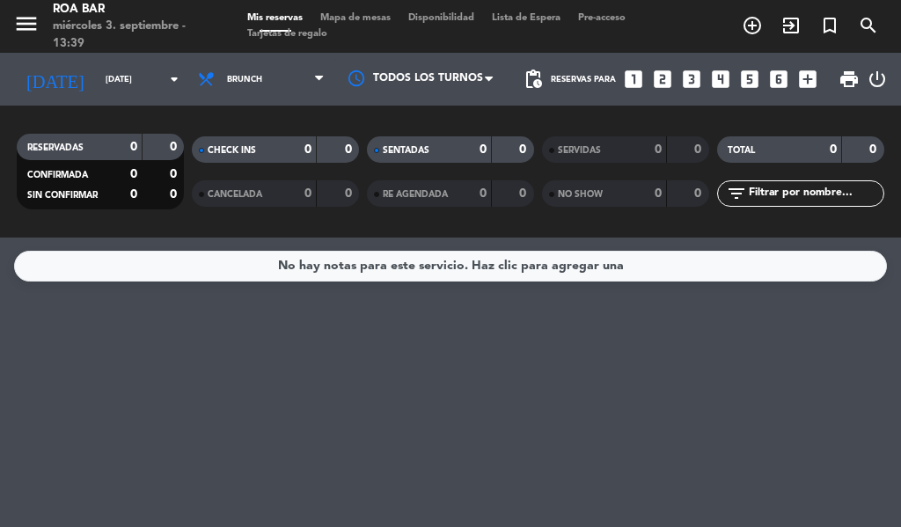
click at [260, 73] on span "Brunch" at bounding box center [261, 79] width 144 height 39
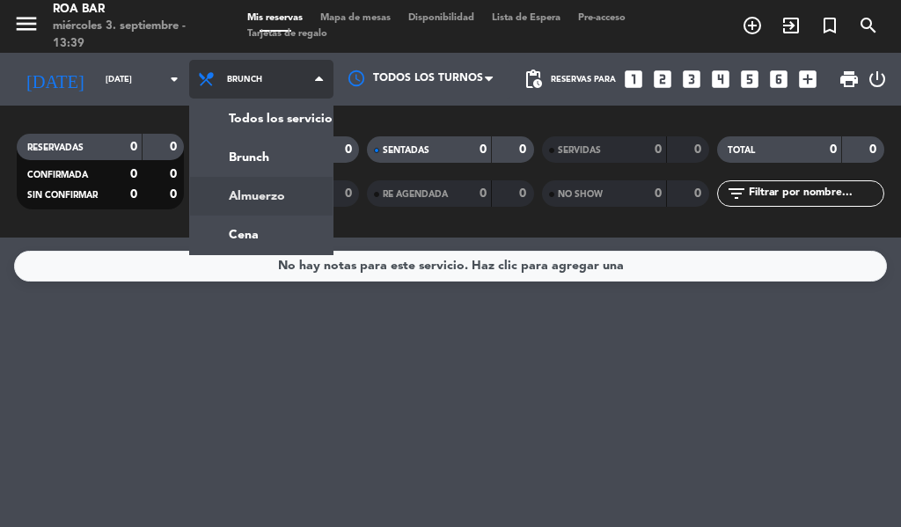
click at [263, 188] on div "menu [PERSON_NAME] BAR [DATE] 3. septiembre - 13:39 Mis reservas Mapa de mesas …" at bounding box center [450, 119] width 901 height 238
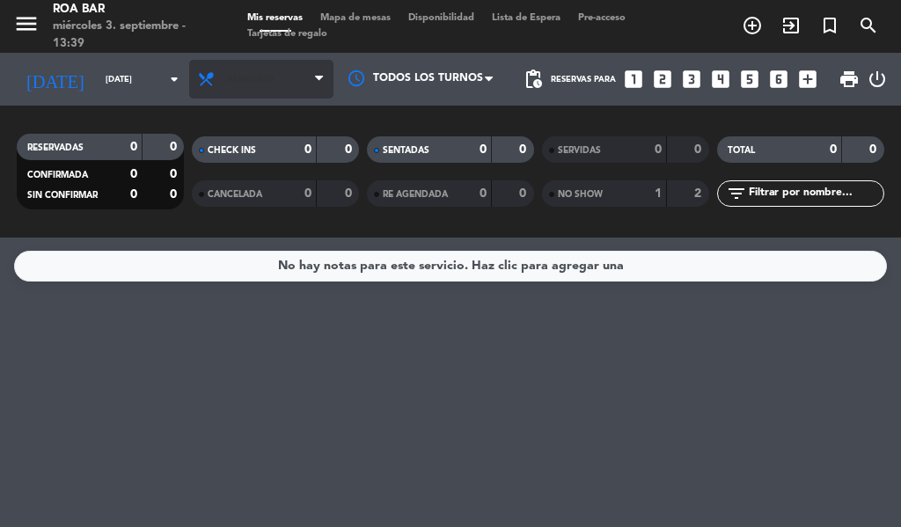
click at [239, 83] on span "Almuerzo" at bounding box center [251, 80] width 48 height 10
click at [220, 230] on div "menu [PERSON_NAME] BAR [DATE] 3. septiembre - 13:39 Mis reservas Mapa de mesas …" at bounding box center [450, 119] width 901 height 238
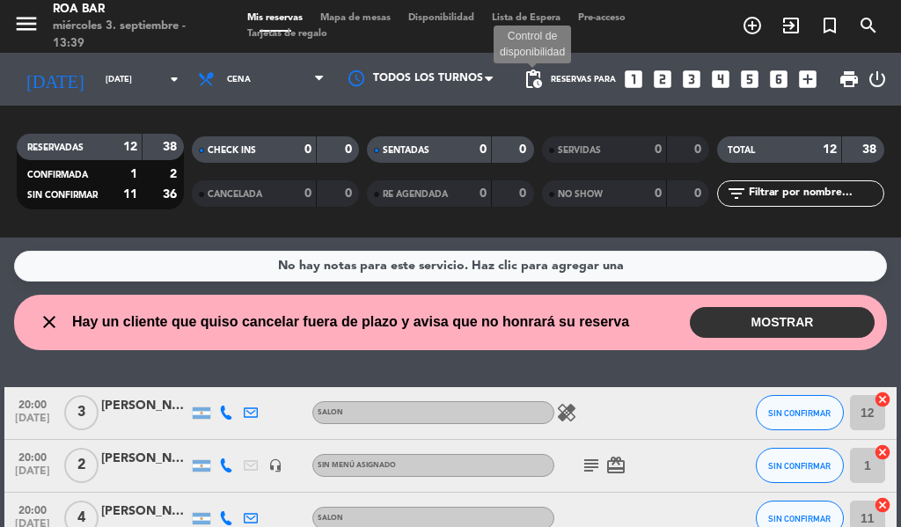
click at [541, 77] on span "pending_actions" at bounding box center [533, 79] width 21 height 21
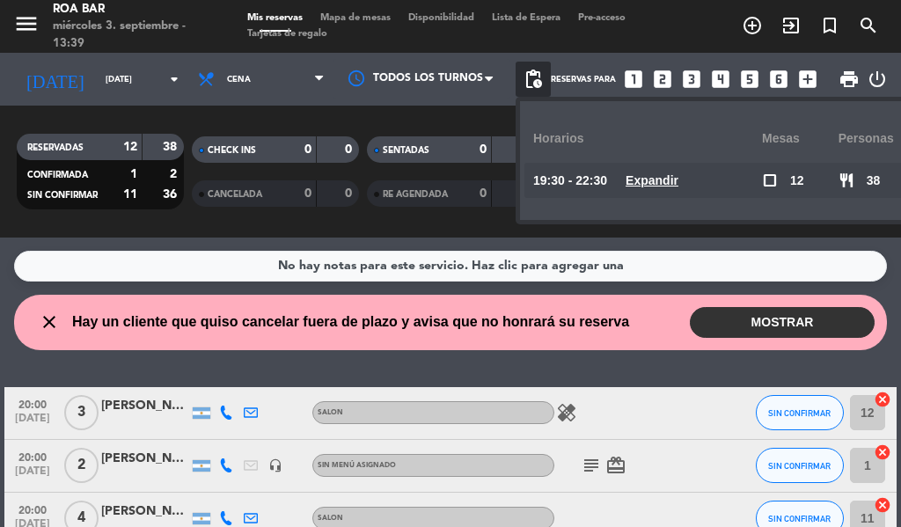
click at [592, 58] on div "Reservas para looks_one looks_two looks_3 looks_4 looks_5 looks_6 add_box" at bounding box center [688, 79] width 275 height 53
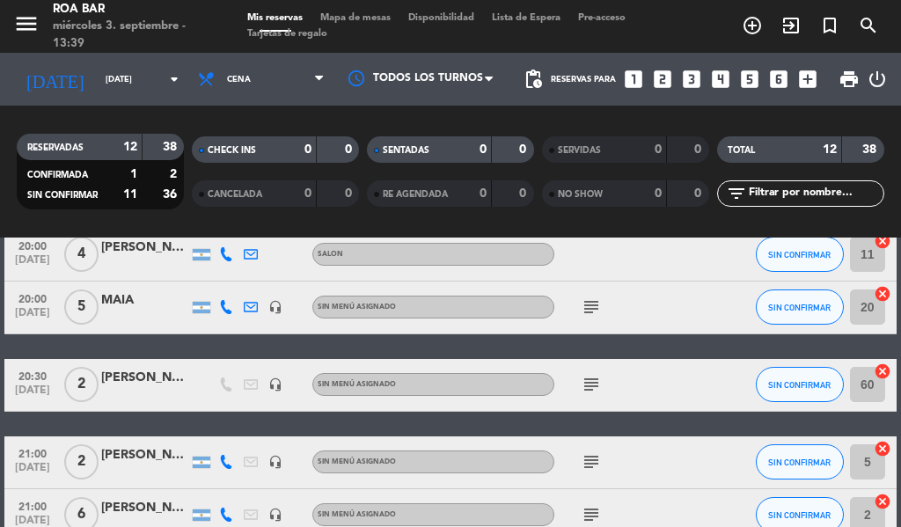
scroll to position [440, 0]
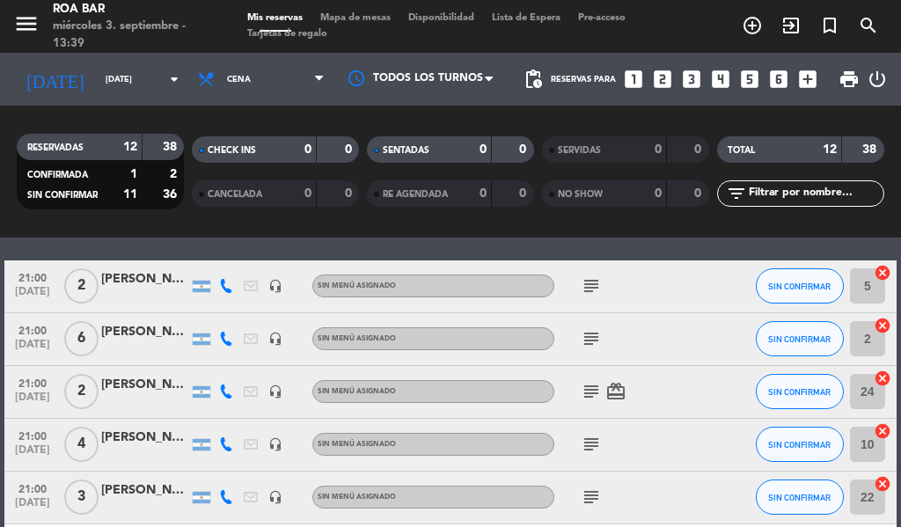
click at [585, 328] on icon "subject" at bounding box center [591, 338] width 21 height 21
click at [592, 290] on icon "subject" at bounding box center [591, 286] width 21 height 21
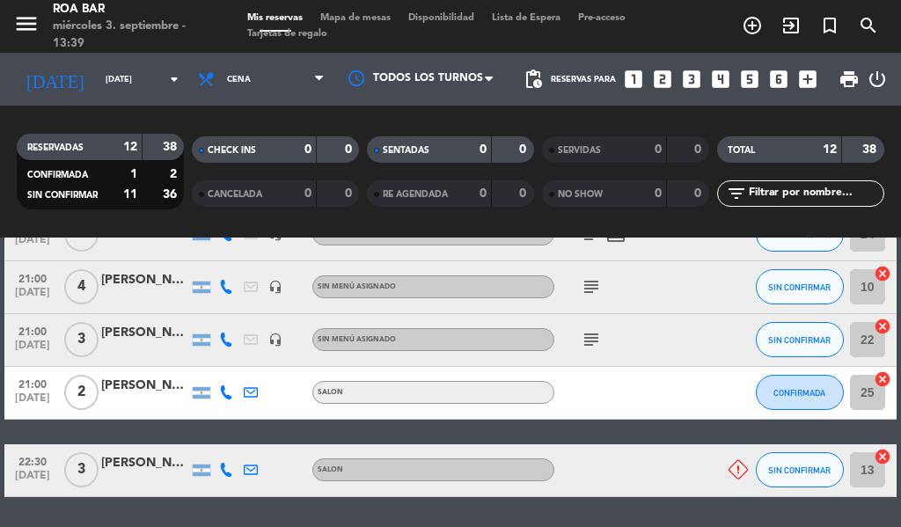
scroll to position [616, 0]
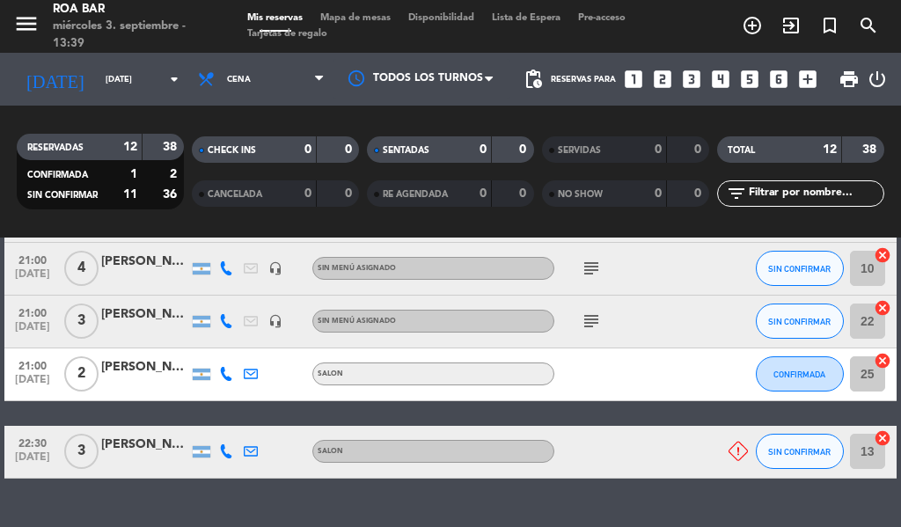
click at [593, 325] on icon "subject" at bounding box center [591, 321] width 21 height 21
click at [595, 264] on icon "subject" at bounding box center [591, 268] width 21 height 21
click at [741, 447] on icon at bounding box center [738, 451] width 19 height 19
click at [743, 447] on icon at bounding box center [738, 451] width 19 height 19
click at [227, 77] on span "Cena" at bounding box center [239, 80] width 24 height 10
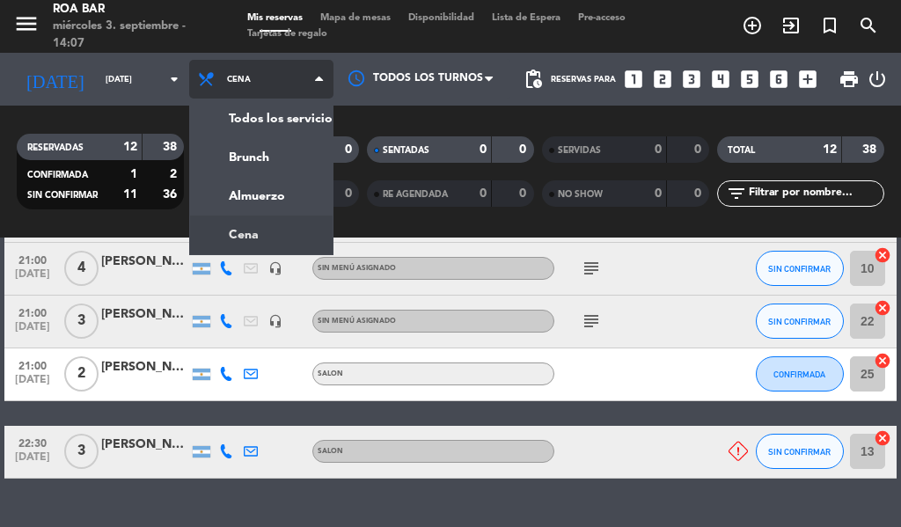
click at [241, 195] on div "menu [PERSON_NAME] BAR [DATE] 3. septiembre - 14:07 Mis reservas Mapa de mesas …" at bounding box center [450, 119] width 901 height 238
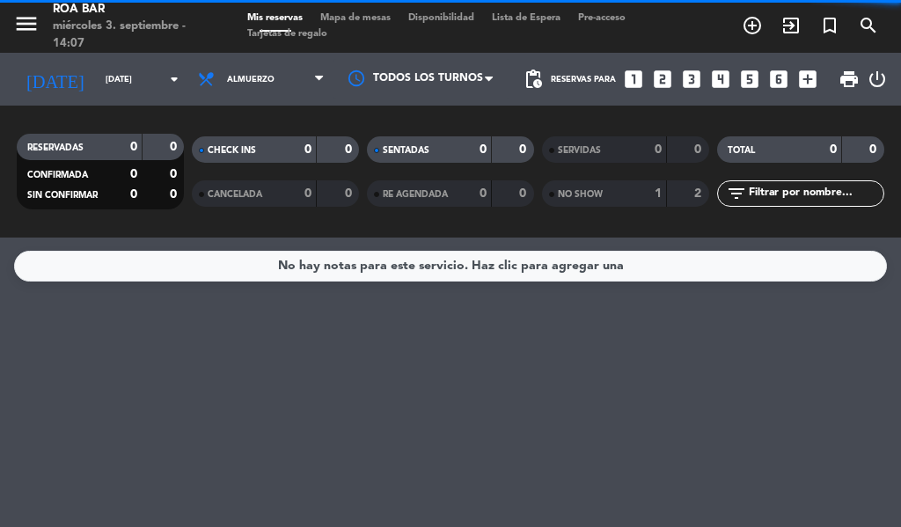
scroll to position [0, 0]
